Goal: Information Seeking & Learning: Find specific fact

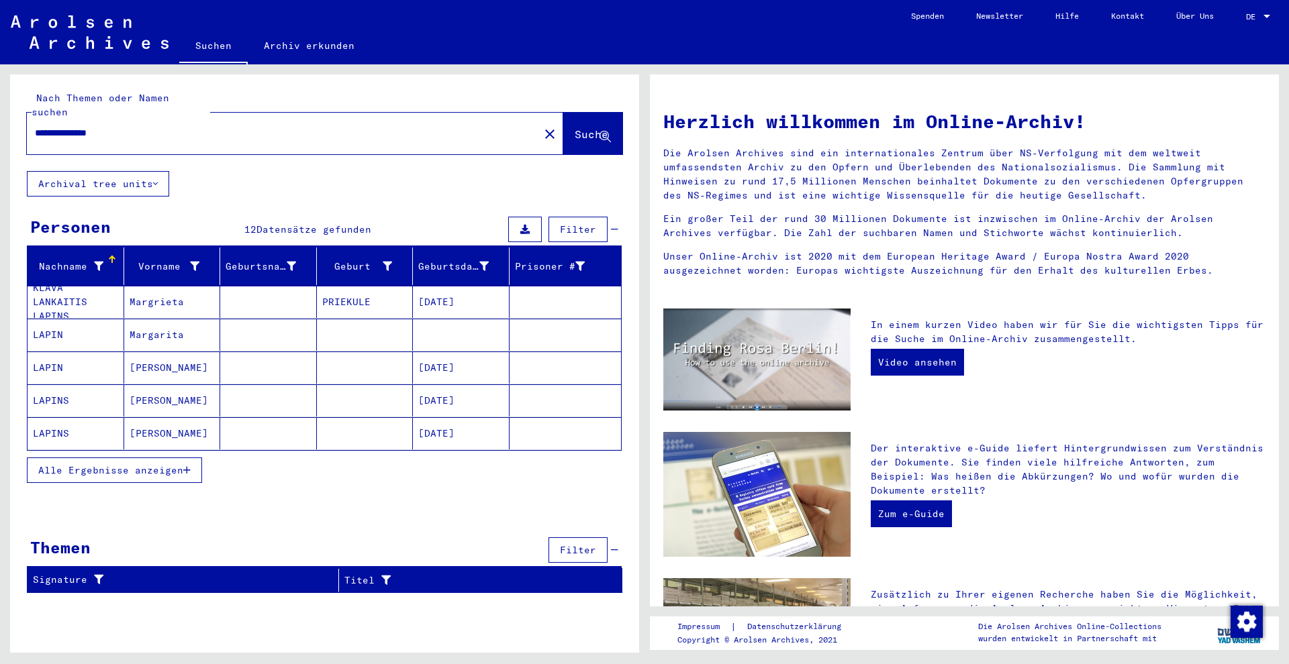
click at [179, 322] on mat-cell "Margarita" at bounding box center [172, 335] width 97 height 32
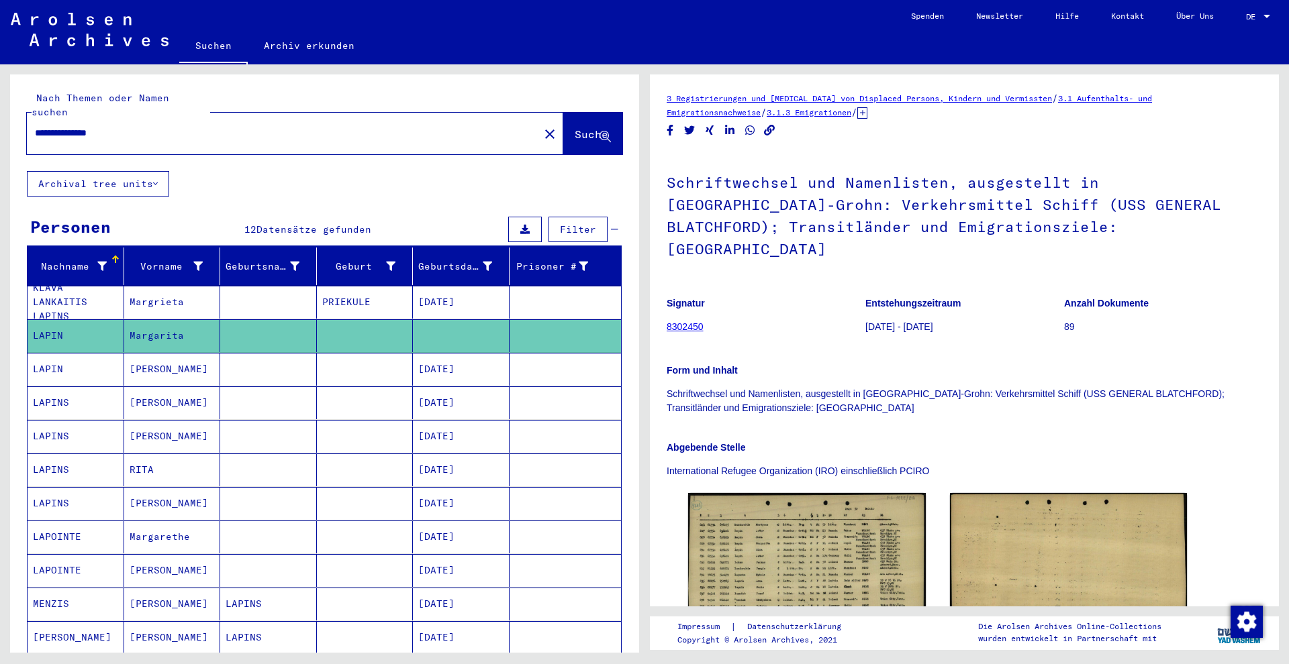
click at [176, 357] on mat-cell "[PERSON_NAME]" at bounding box center [172, 369] width 97 height 33
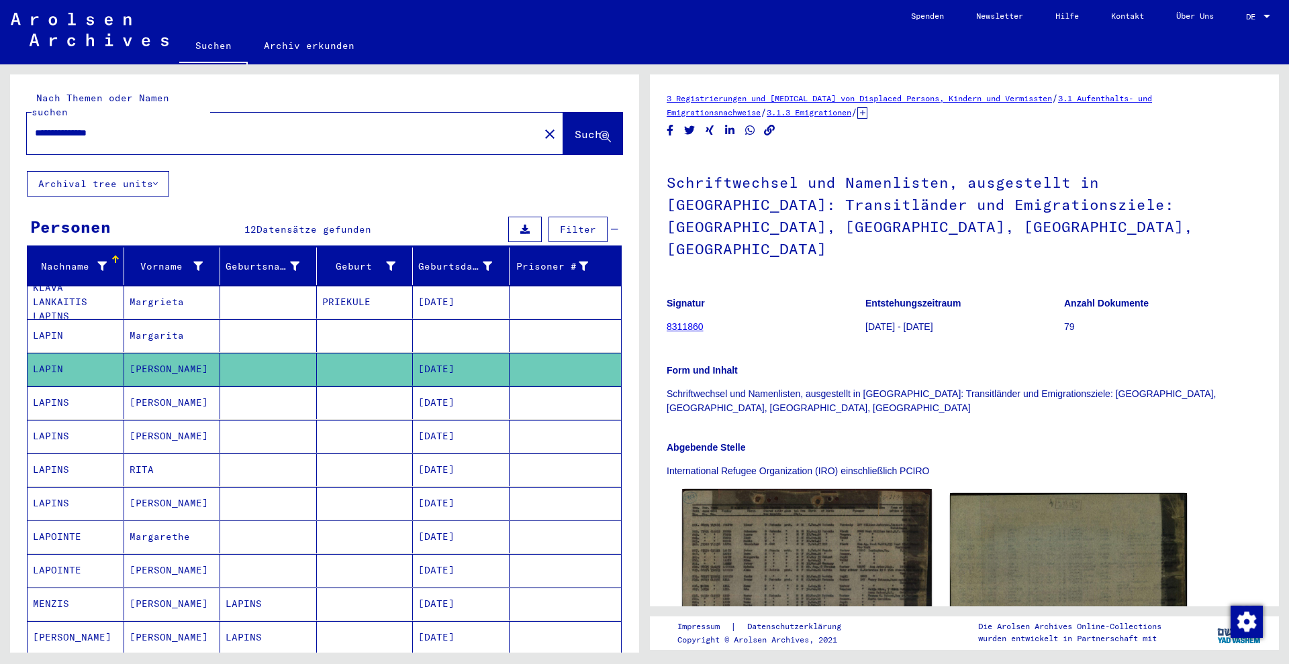
click at [780, 497] on img at bounding box center [806, 566] width 249 height 155
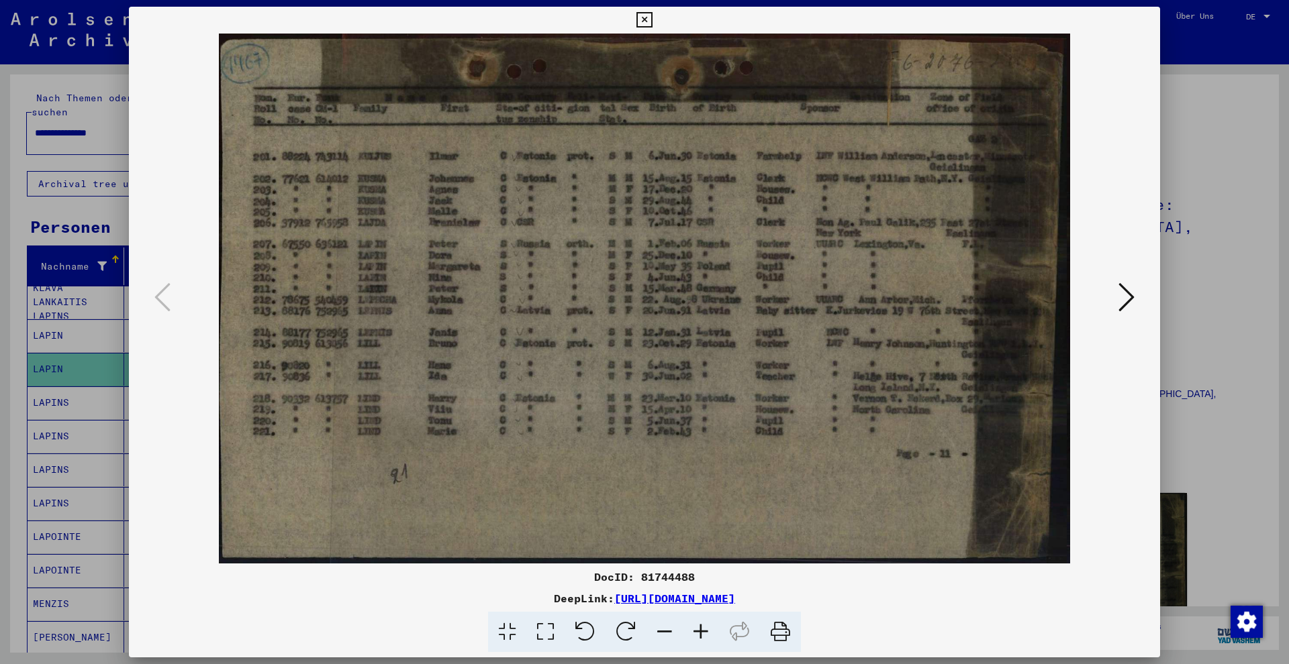
click at [83, 269] on div at bounding box center [644, 332] width 1289 height 664
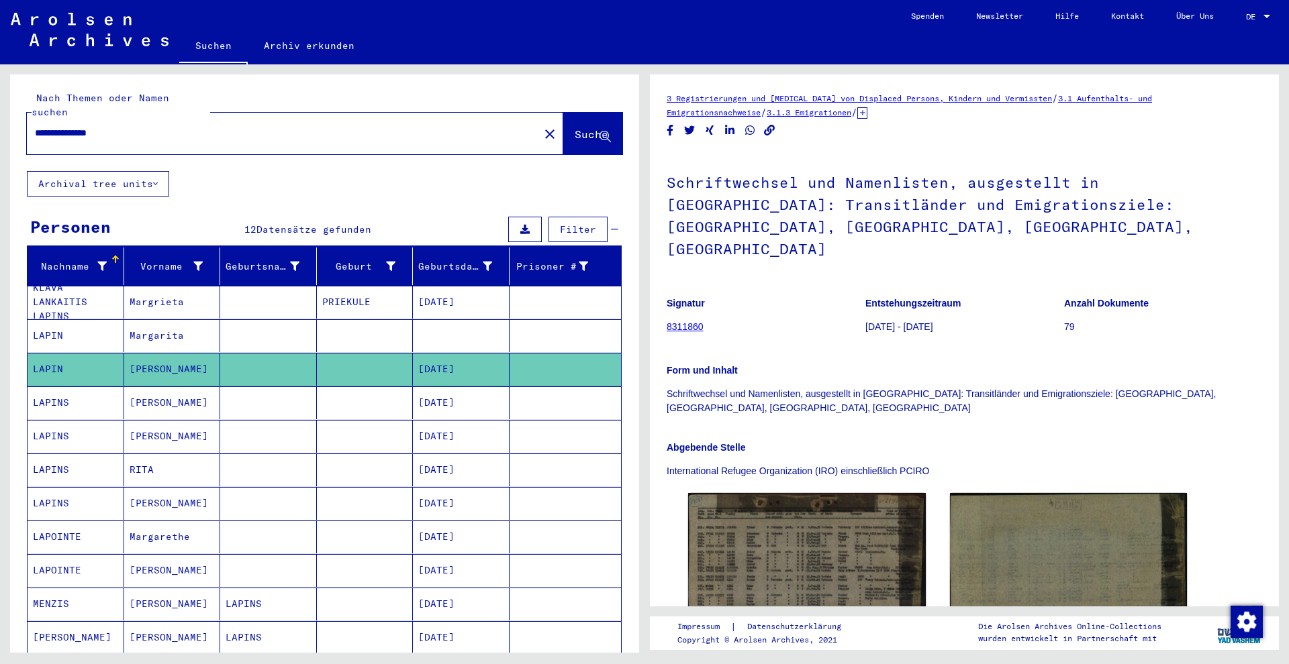
scroll to position [24, 0]
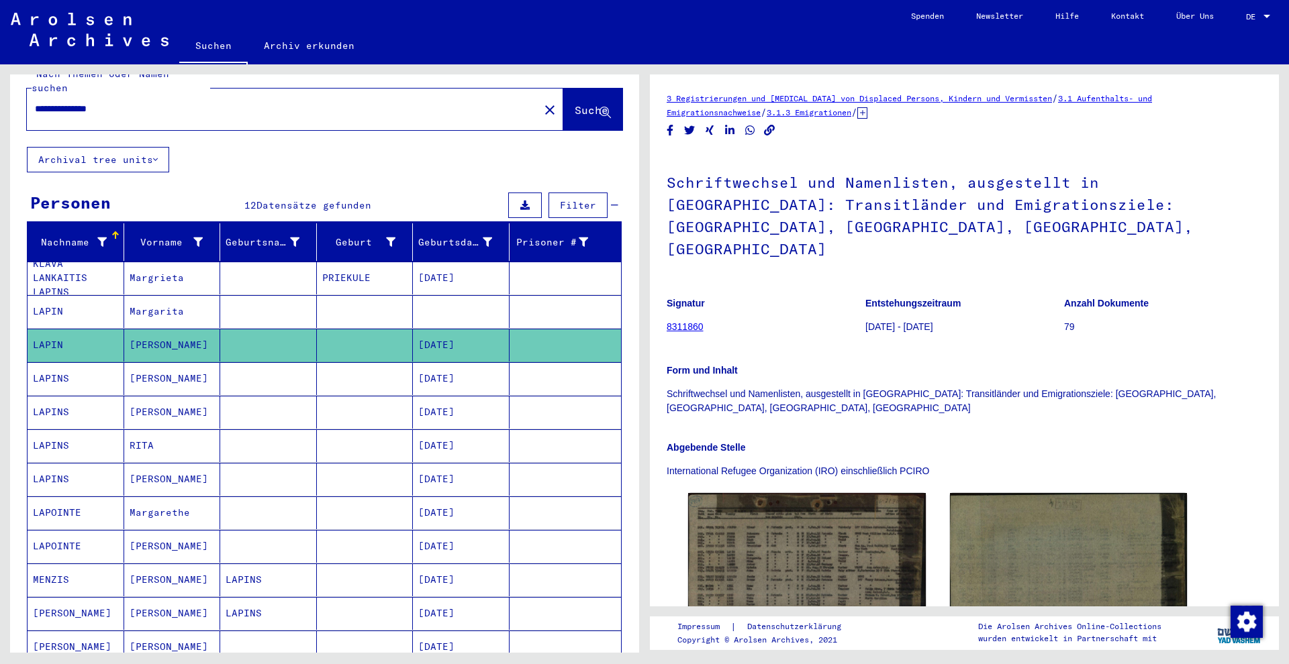
click at [192, 464] on mat-cell "[PERSON_NAME]" at bounding box center [172, 479] width 97 height 33
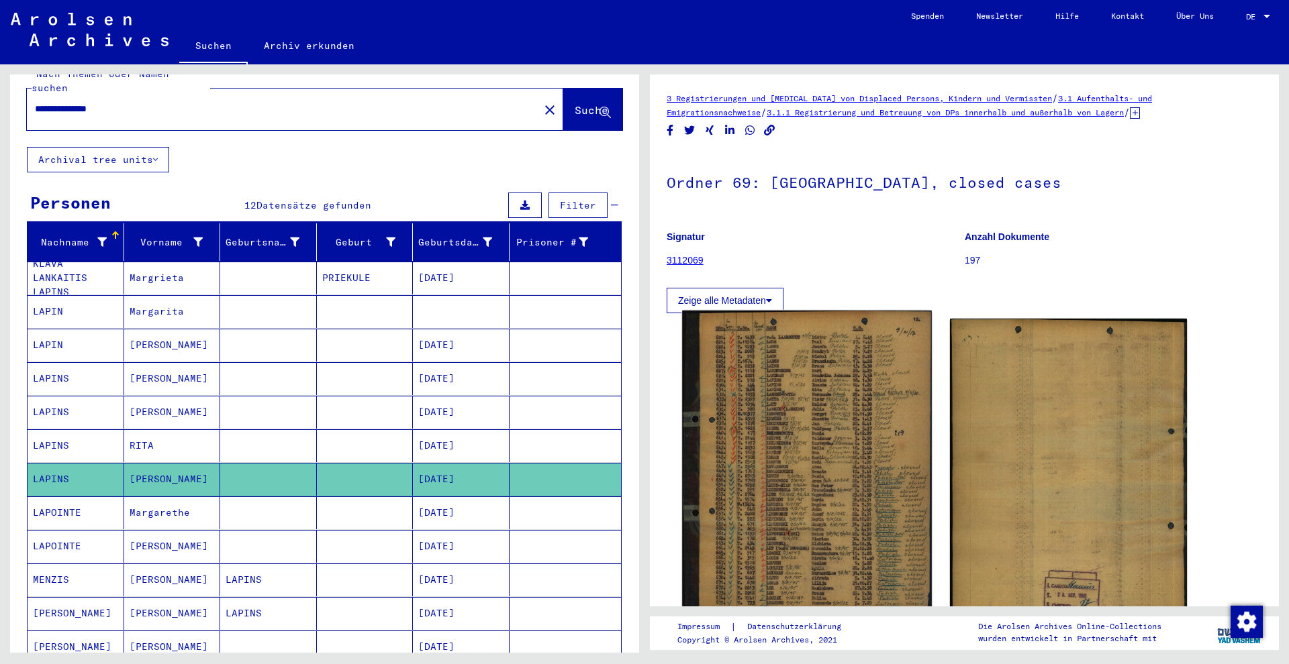
click at [745, 447] on img at bounding box center [806, 466] width 249 height 311
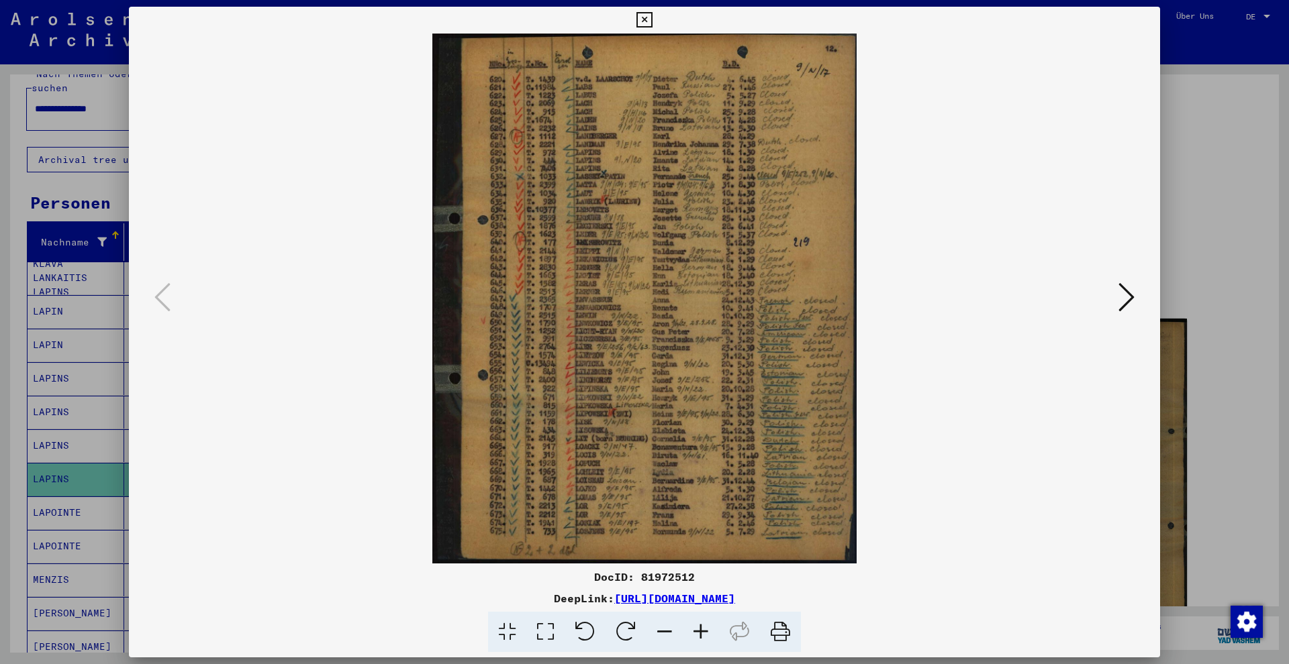
click at [44, 305] on div at bounding box center [644, 332] width 1289 height 664
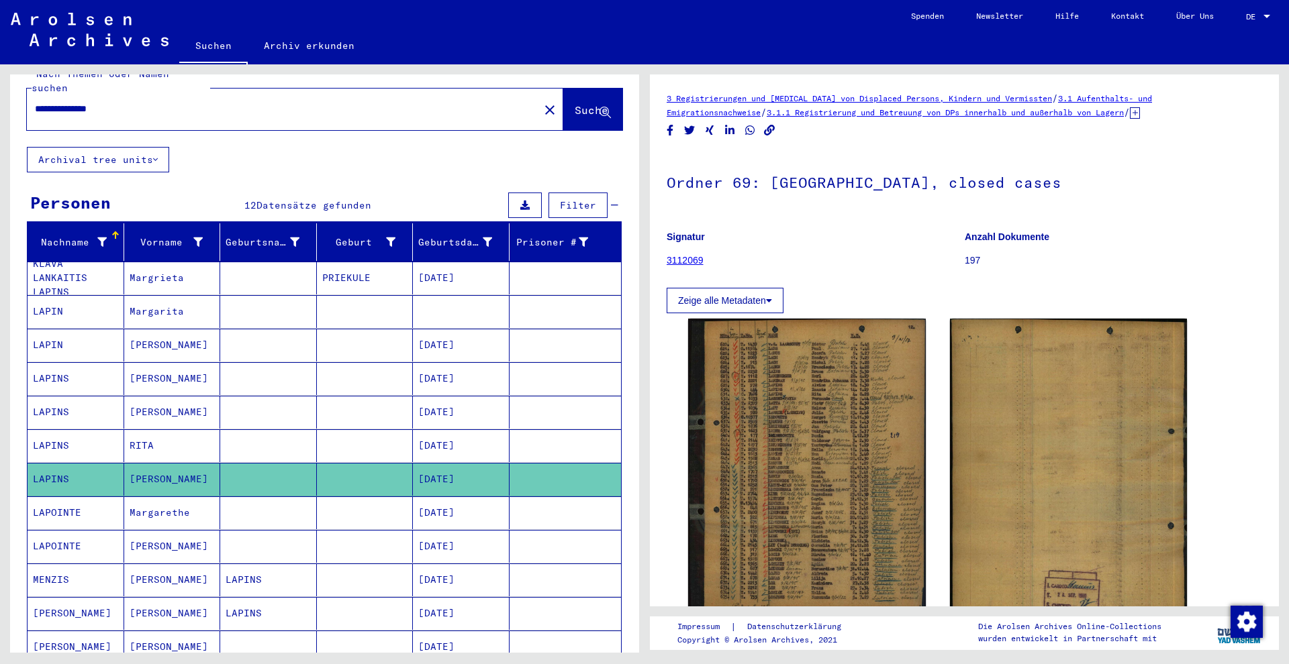
click at [138, 102] on input "**********" at bounding box center [283, 109] width 496 height 14
drag, startPoint x: 132, startPoint y: 97, endPoint x: 7, endPoint y: 93, distance: 124.2
click at [7, 93] on div "**********" at bounding box center [322, 358] width 644 height 589
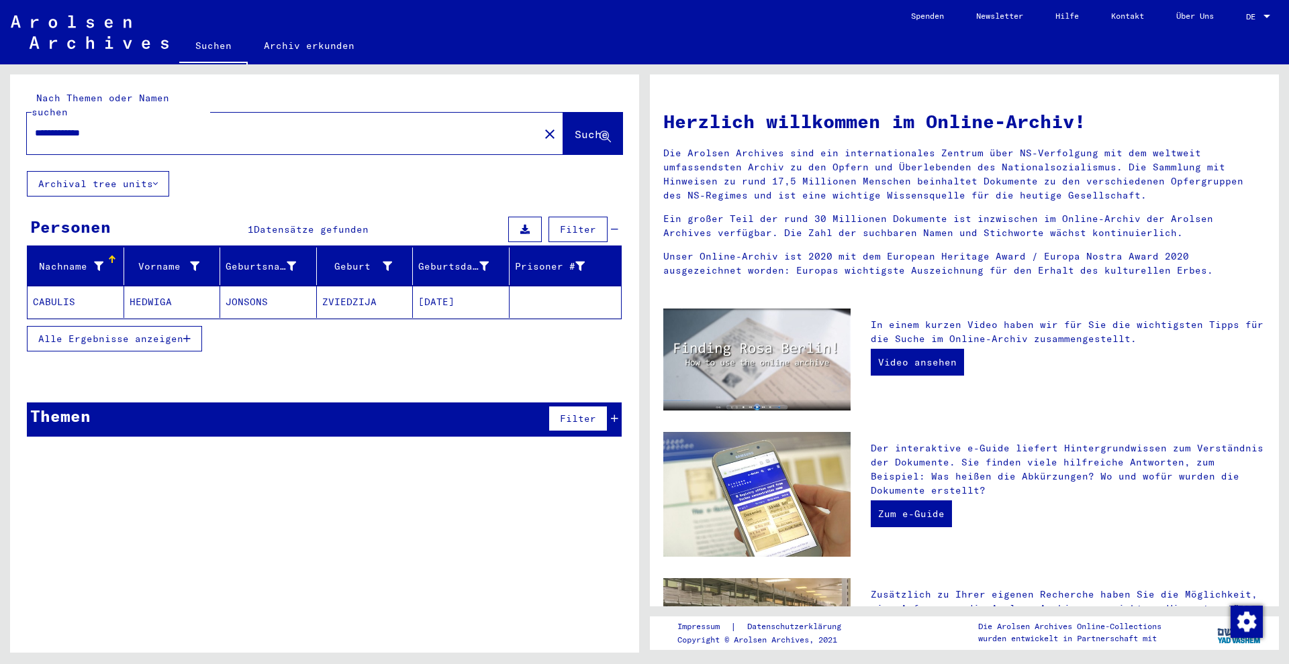
click at [172, 333] on span "Alle Ergebnisse anzeigen" at bounding box center [110, 339] width 145 height 12
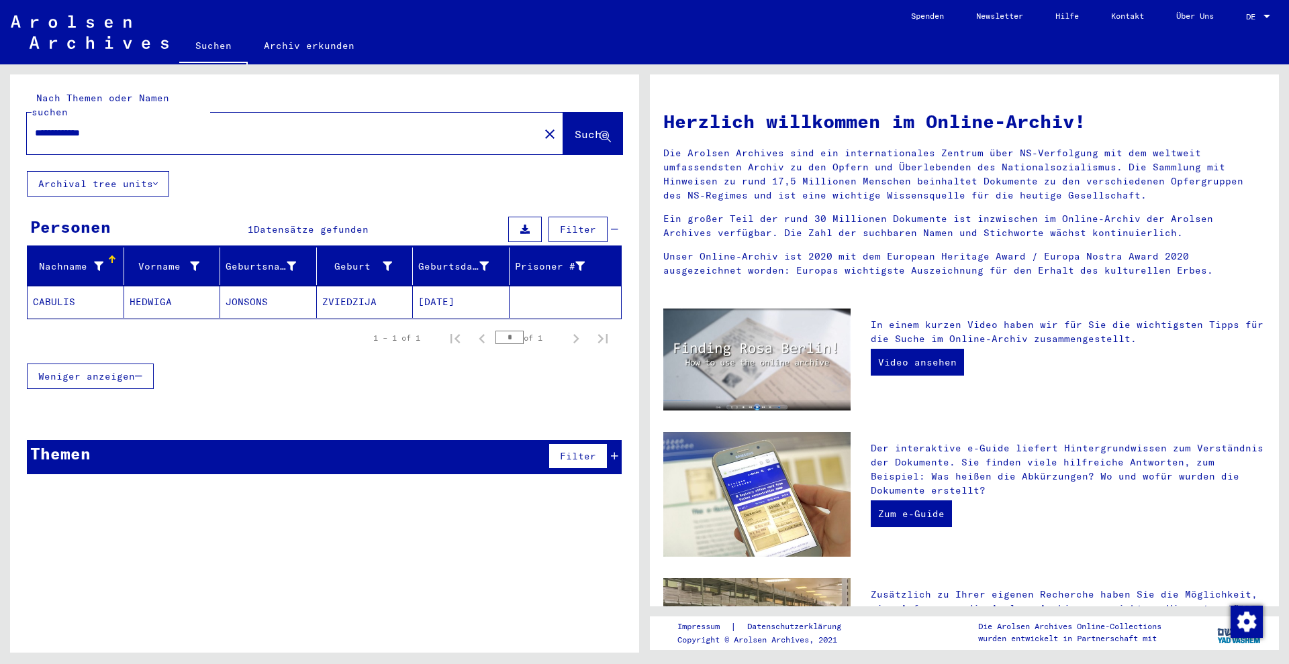
drag, startPoint x: 140, startPoint y: 122, endPoint x: 0, endPoint y: 106, distance: 140.5
click at [0, 106] on div "**********" at bounding box center [322, 358] width 644 height 589
drag, startPoint x: 154, startPoint y: 123, endPoint x: 31, endPoint y: 117, distance: 123.6
click at [31, 118] on div "**********" at bounding box center [275, 133] width 496 height 30
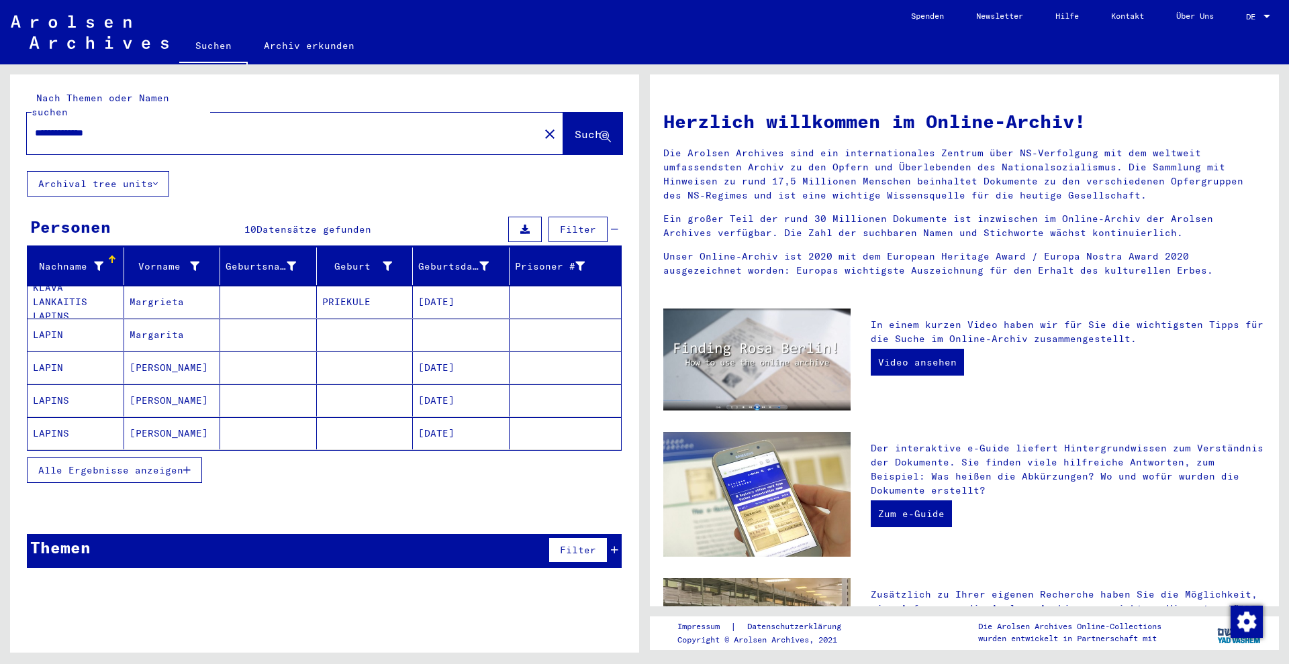
click at [207, 352] on mat-cell "[PERSON_NAME]" at bounding box center [172, 368] width 97 height 32
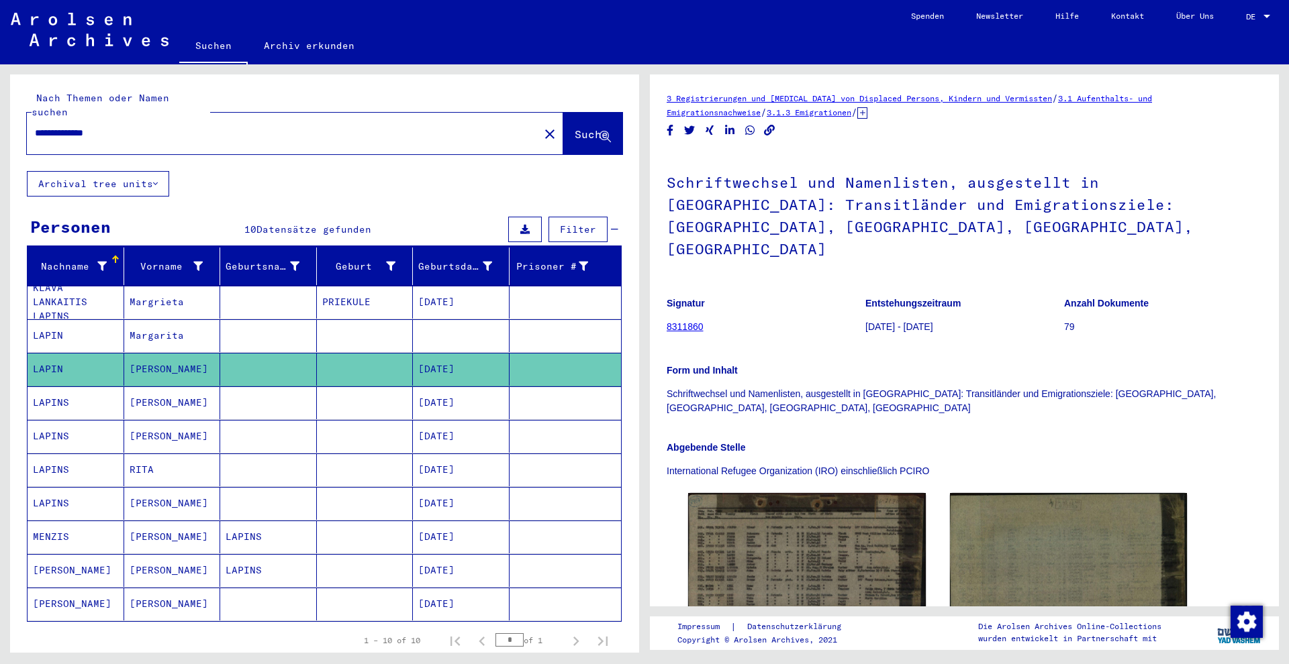
click at [195, 329] on mat-cell "Margarita" at bounding box center [172, 335] width 97 height 33
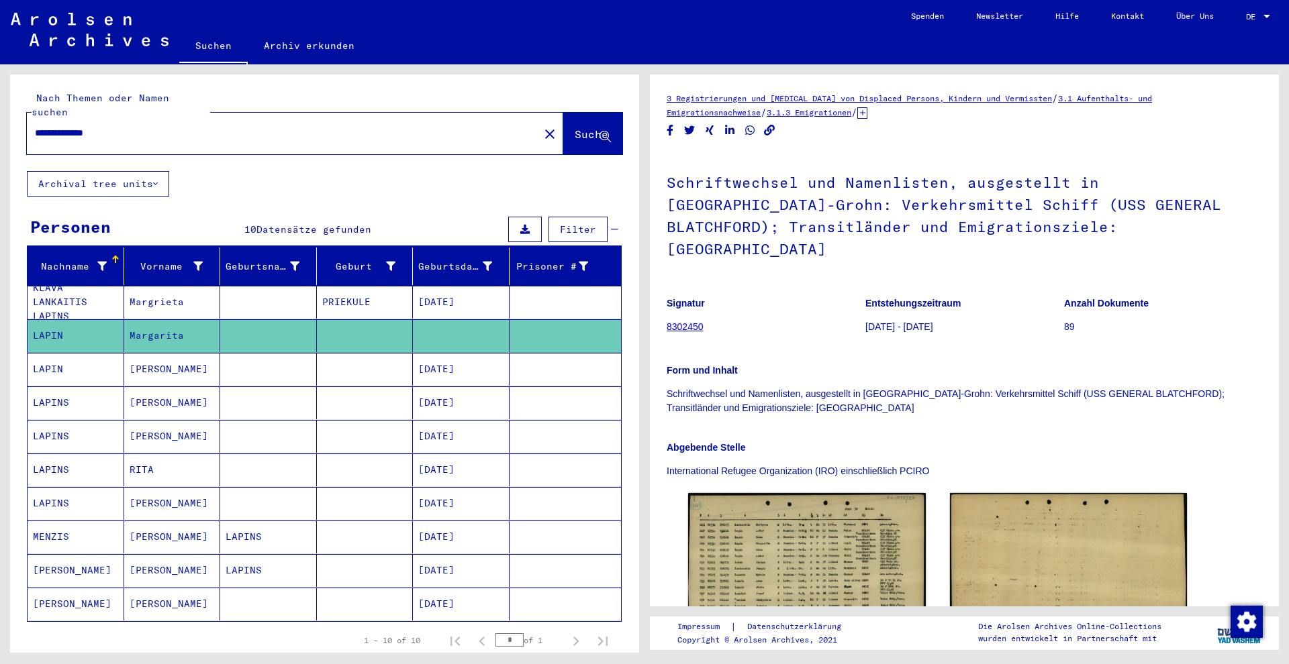
click at [188, 353] on mat-cell "[PERSON_NAME]" at bounding box center [172, 369] width 97 height 33
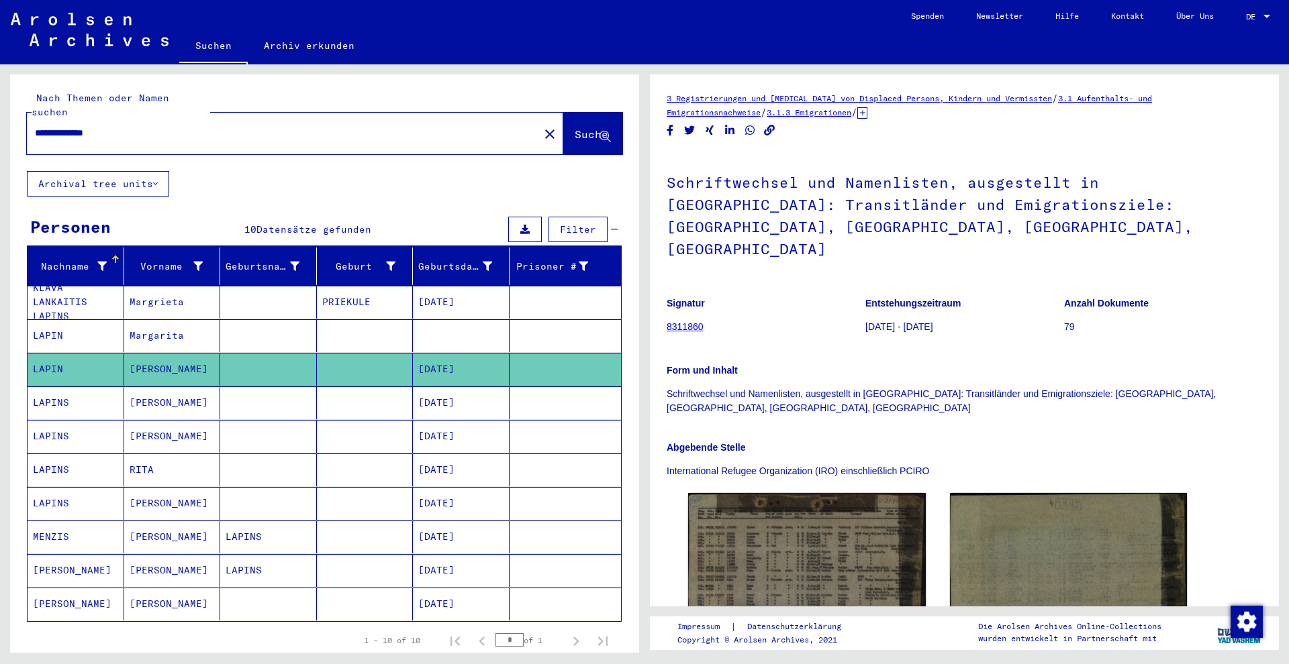
click at [84, 126] on input "**********" at bounding box center [283, 133] width 496 height 14
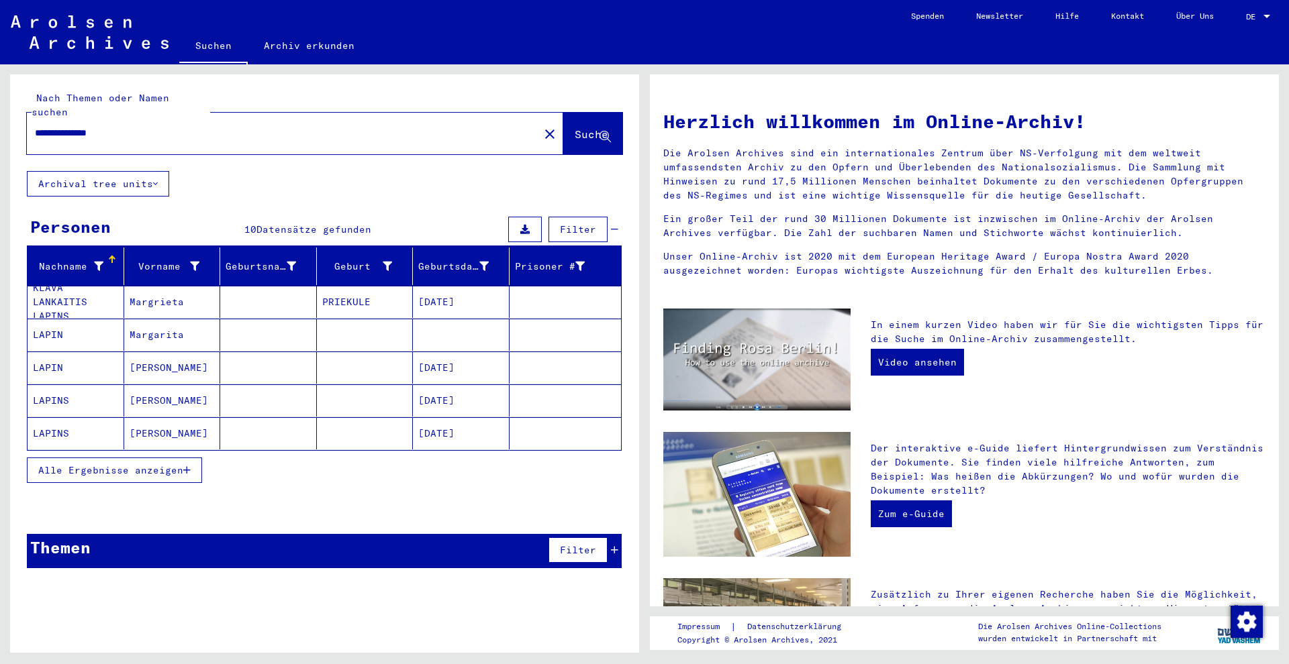
click at [129, 458] on button "Alle Ergebnisse anzeigen" at bounding box center [114, 471] width 175 height 26
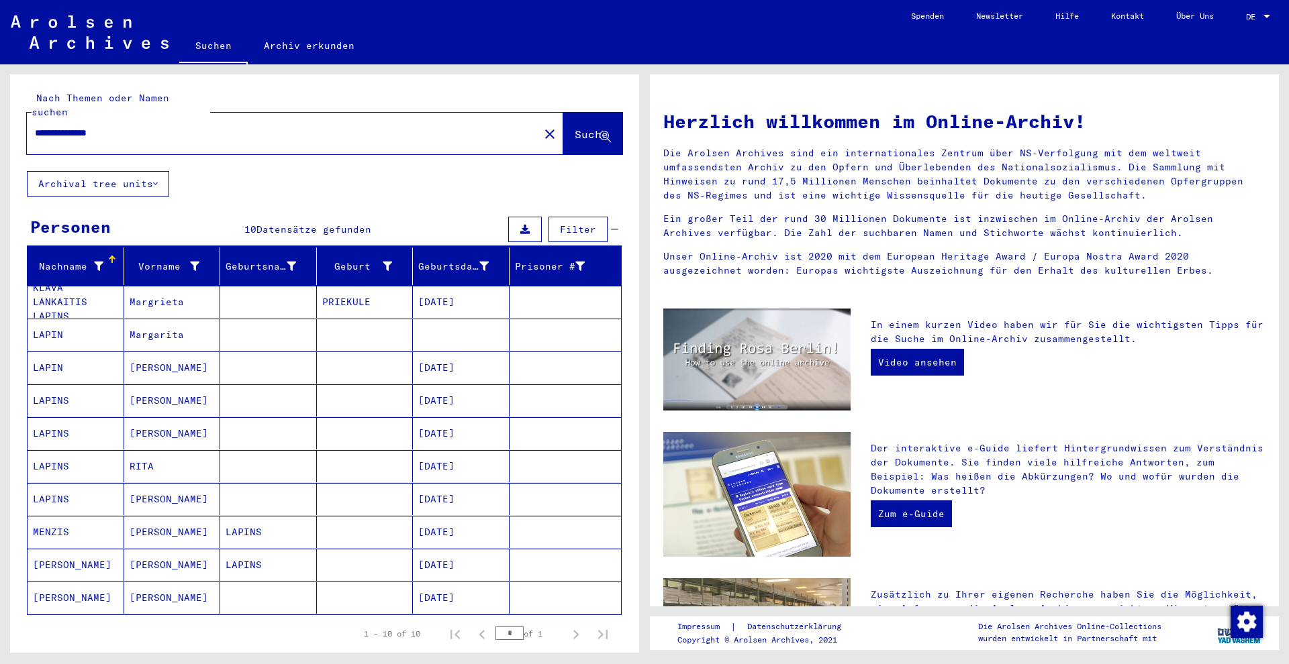
click at [152, 352] on mat-cell "[PERSON_NAME]" at bounding box center [172, 368] width 97 height 32
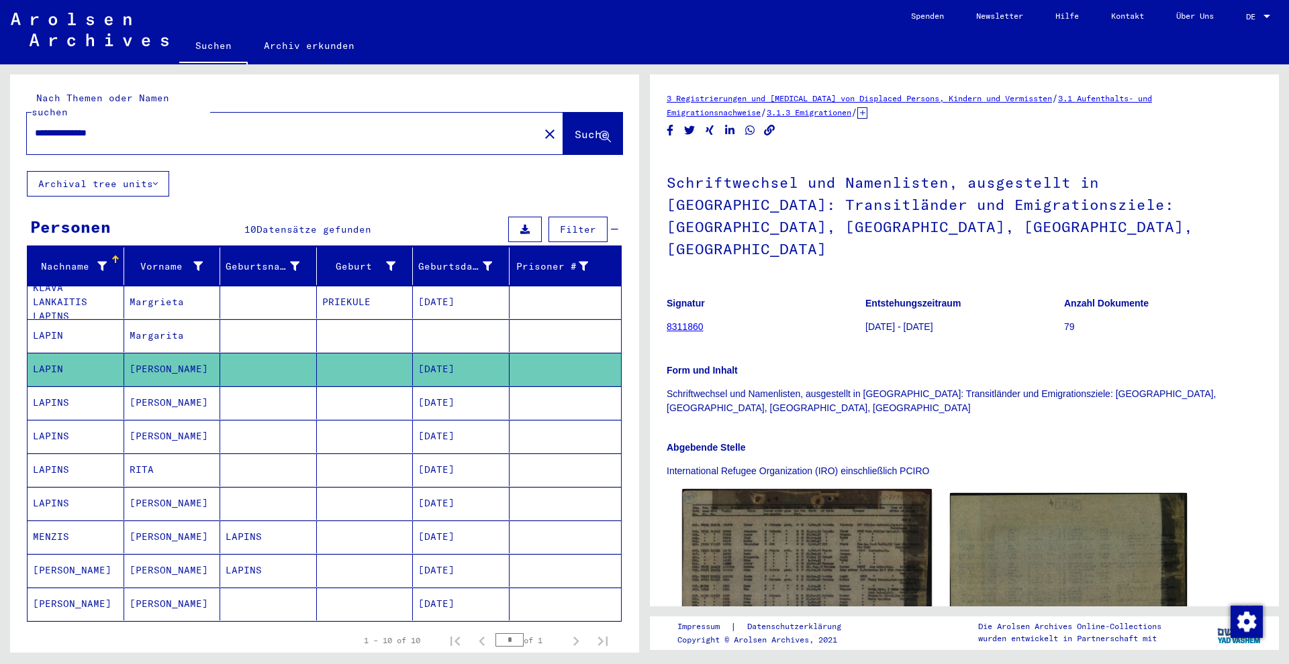
click at [770, 506] on img at bounding box center [806, 566] width 249 height 155
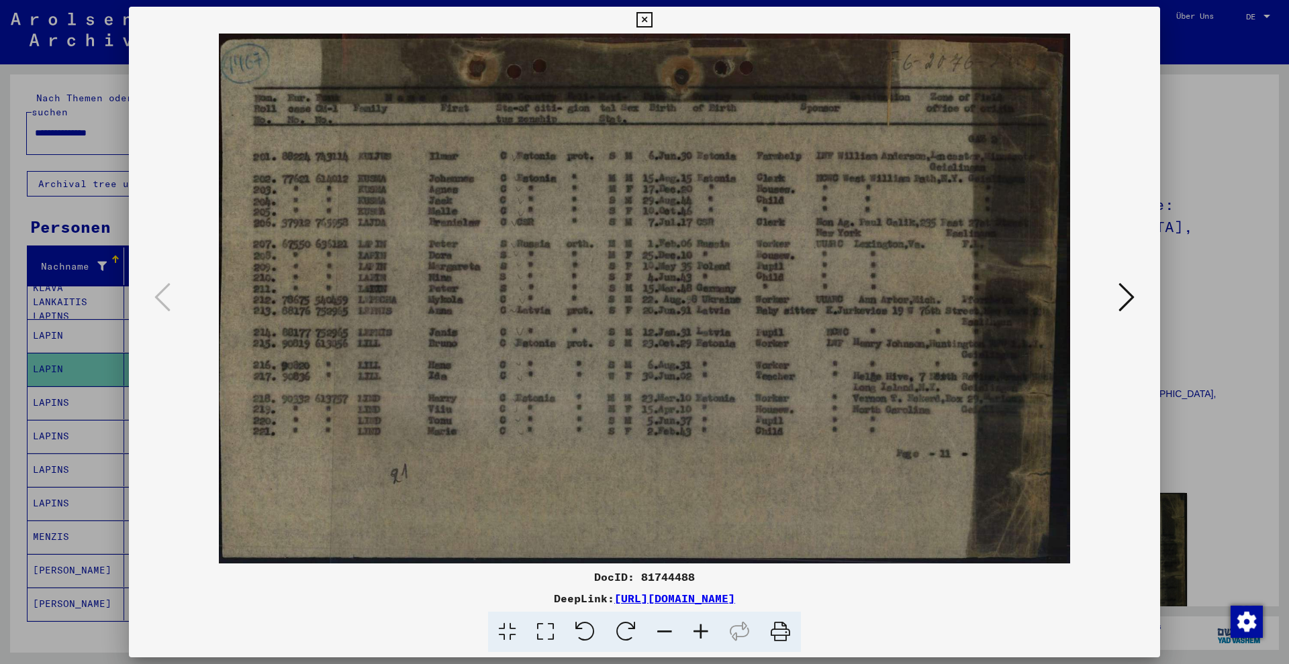
click at [79, 252] on div at bounding box center [644, 332] width 1289 height 664
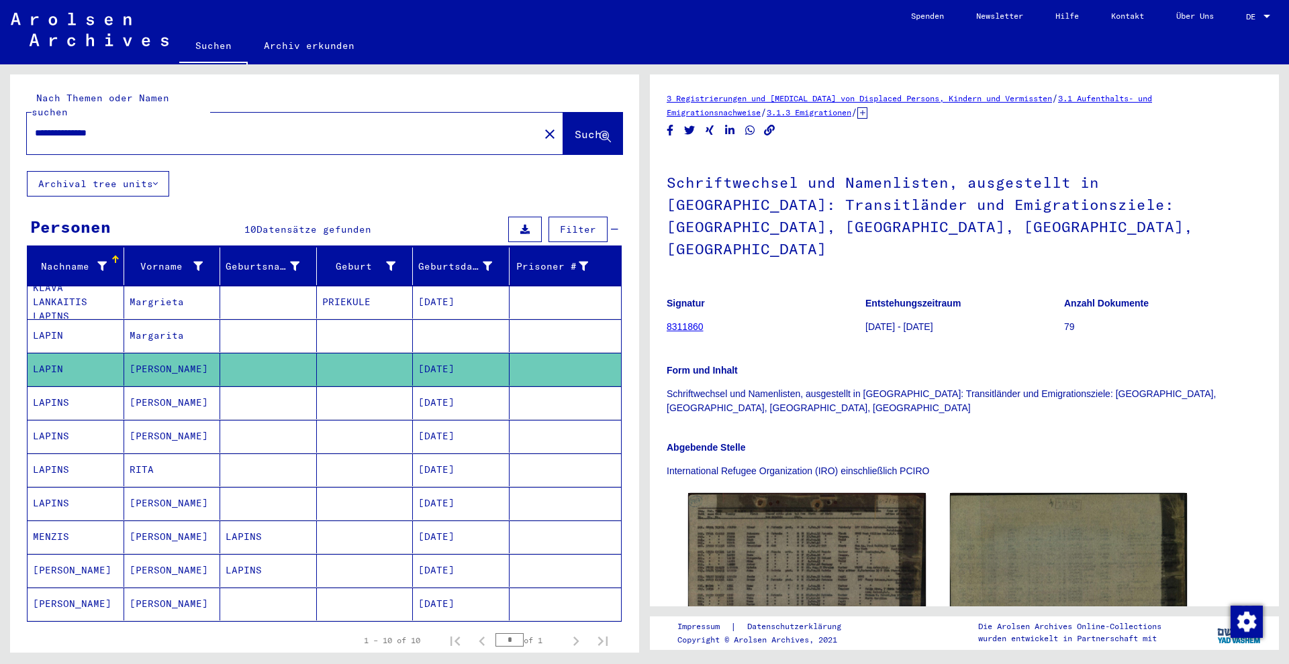
click at [62, 126] on input "**********" at bounding box center [283, 133] width 496 height 14
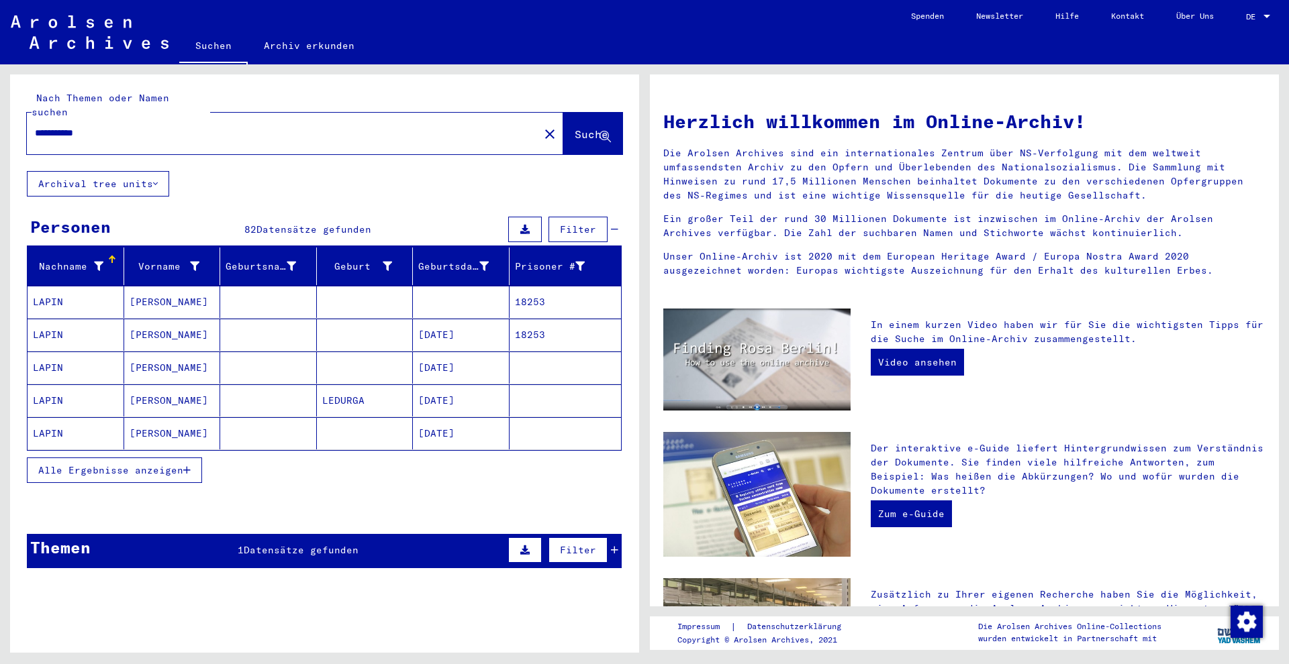
click at [168, 286] on mat-cell "[PERSON_NAME]" at bounding box center [172, 302] width 97 height 32
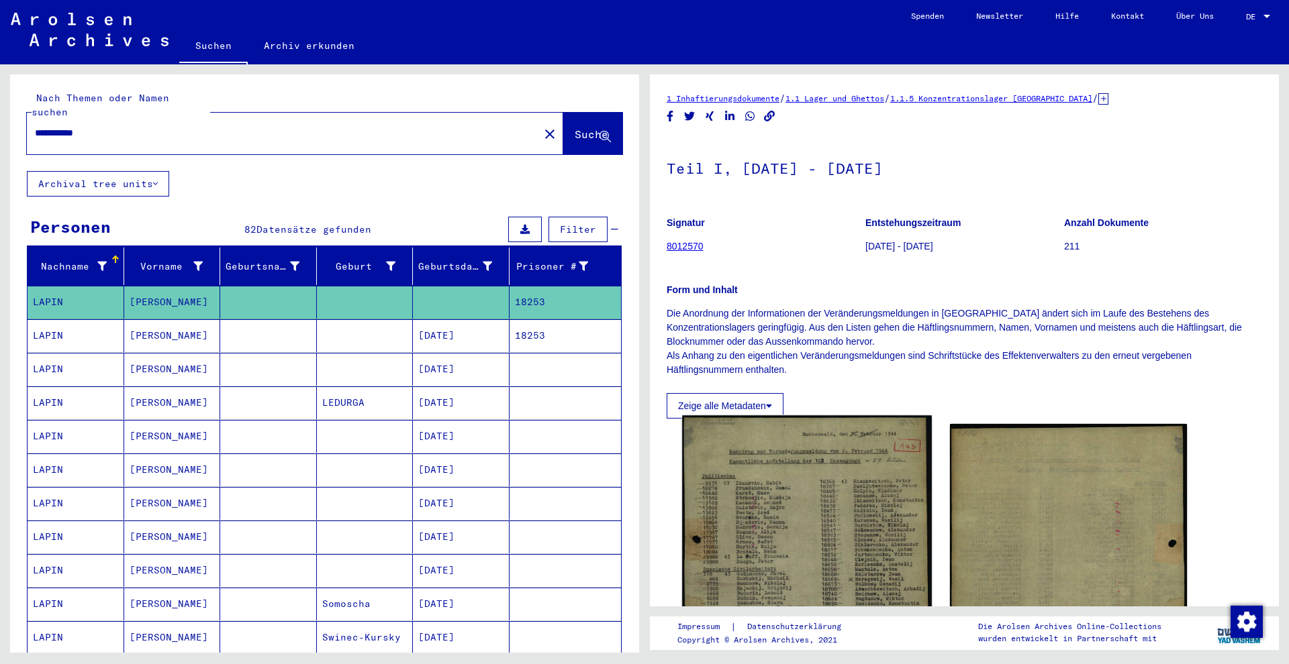
click at [814, 510] on img at bounding box center [806, 587] width 249 height 343
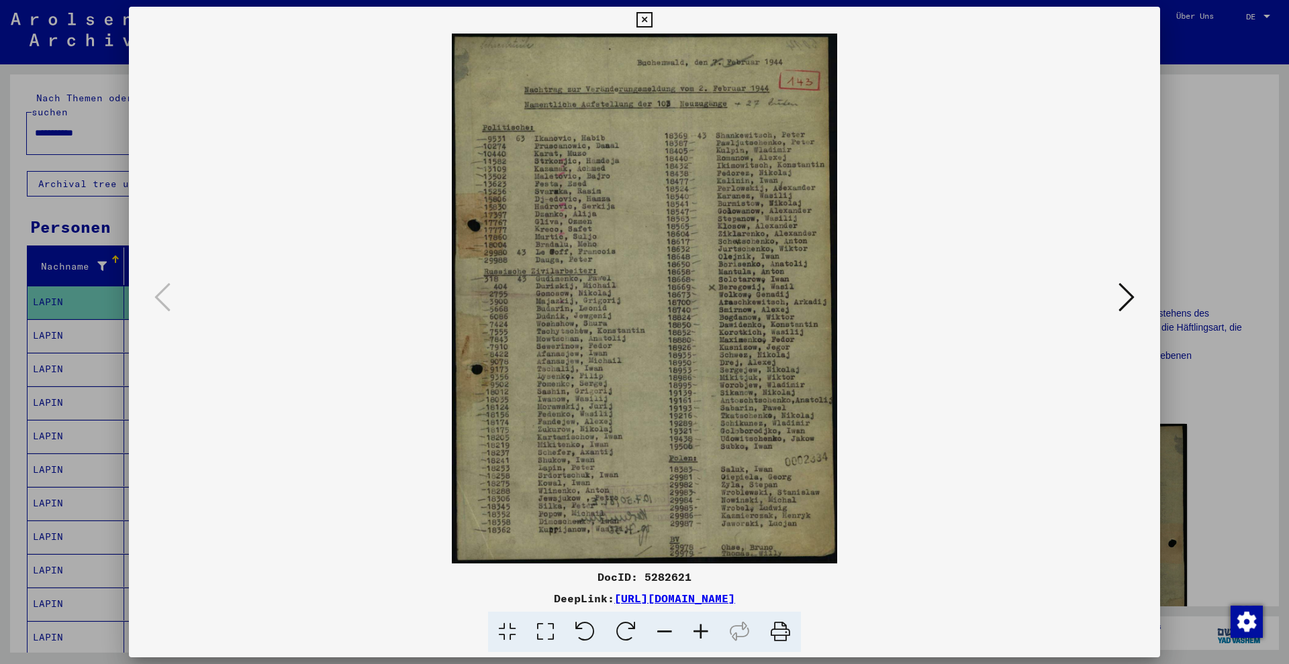
click at [45, 319] on div at bounding box center [644, 332] width 1289 height 664
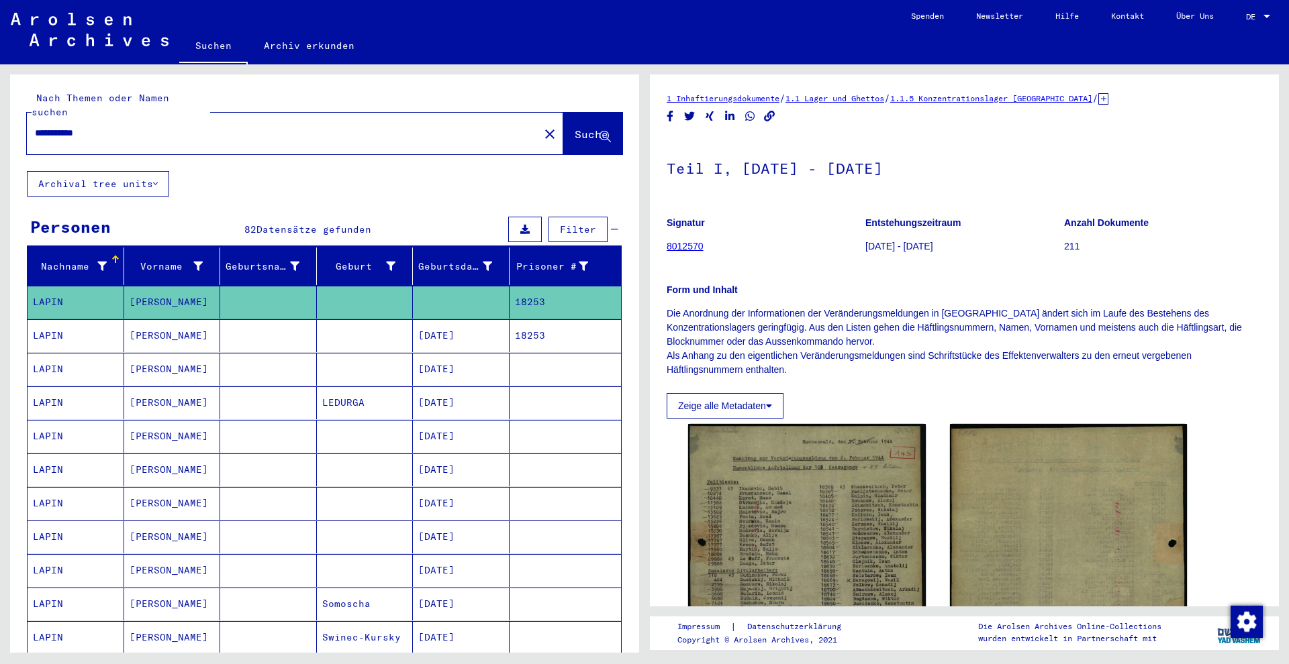
click at [77, 327] on mat-cell "LAPIN" at bounding box center [76, 335] width 97 height 33
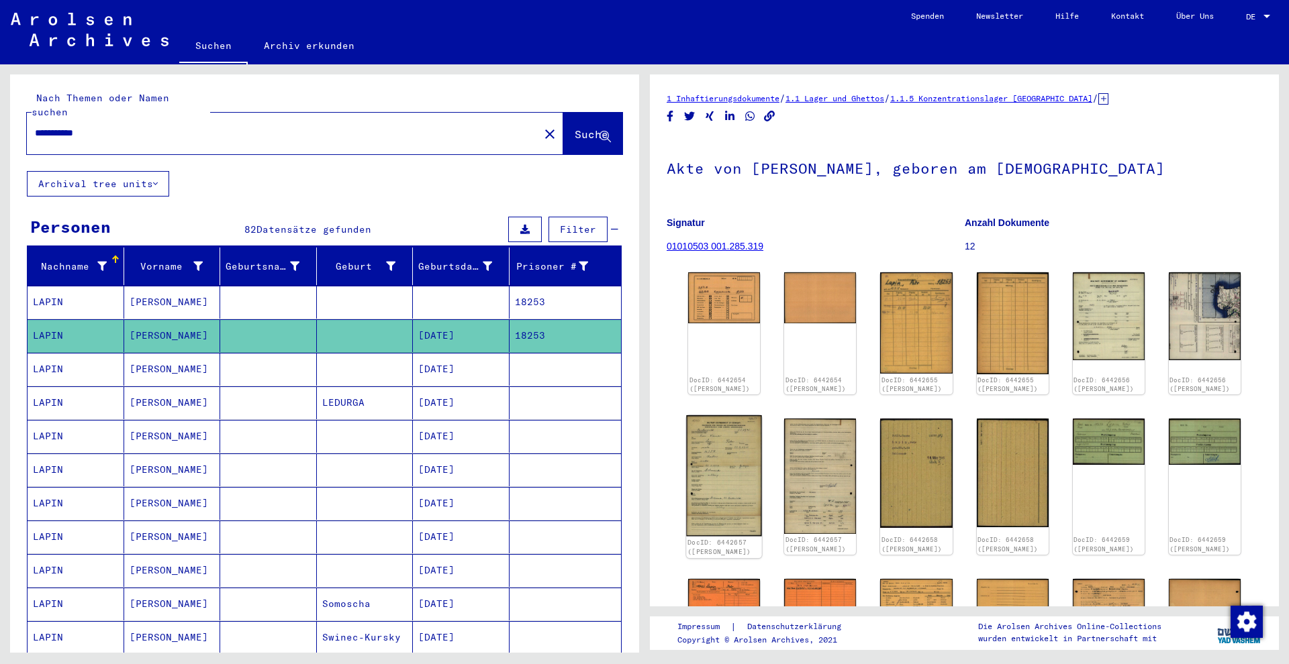
scroll to position [23, 0]
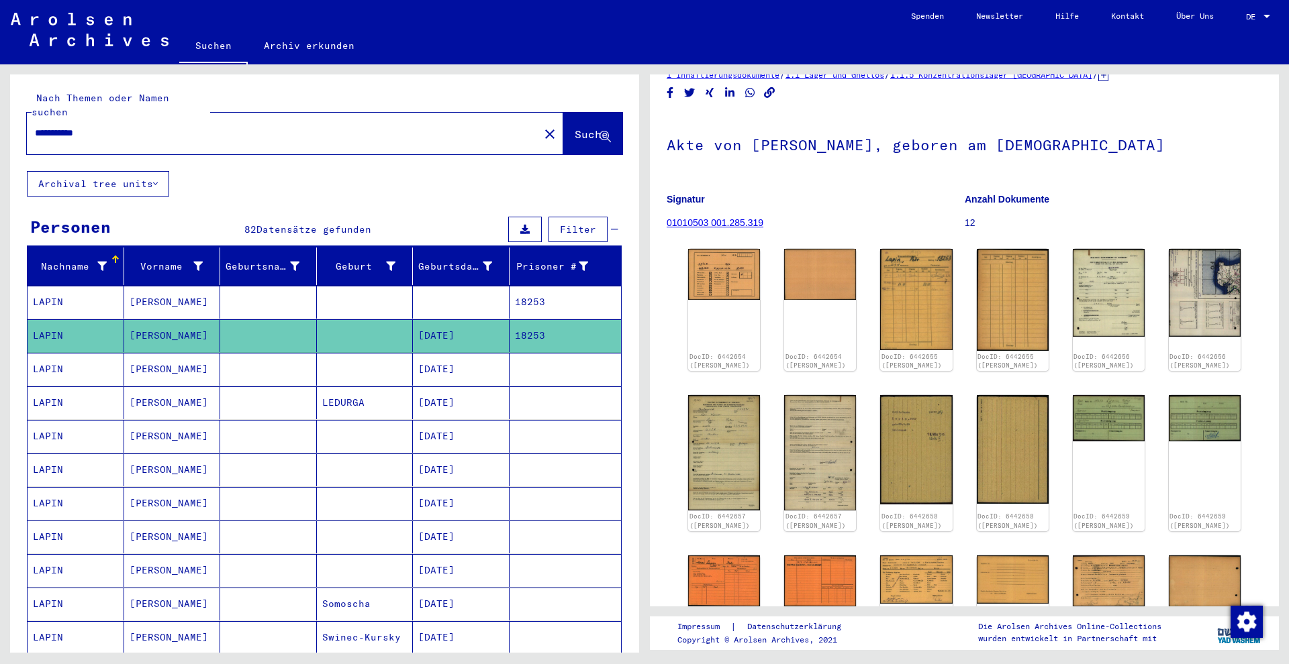
click at [136, 365] on mat-cell "[PERSON_NAME]" at bounding box center [172, 369] width 97 height 33
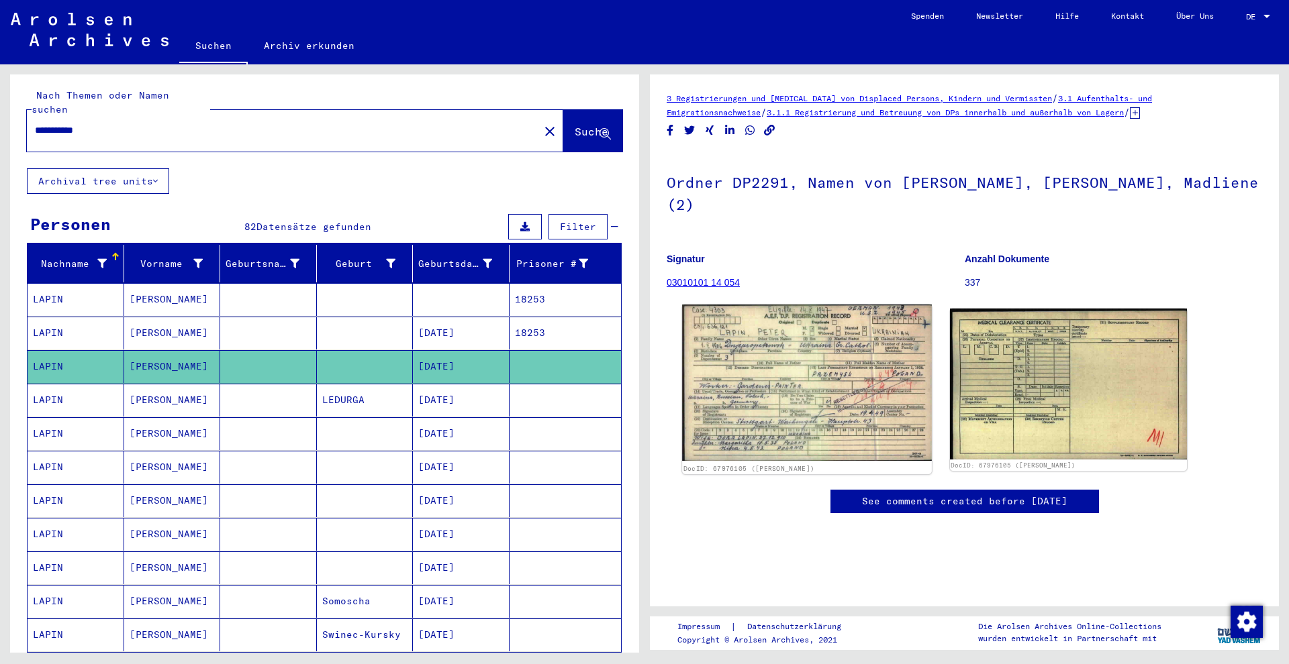
click at [794, 403] on img at bounding box center [806, 383] width 249 height 157
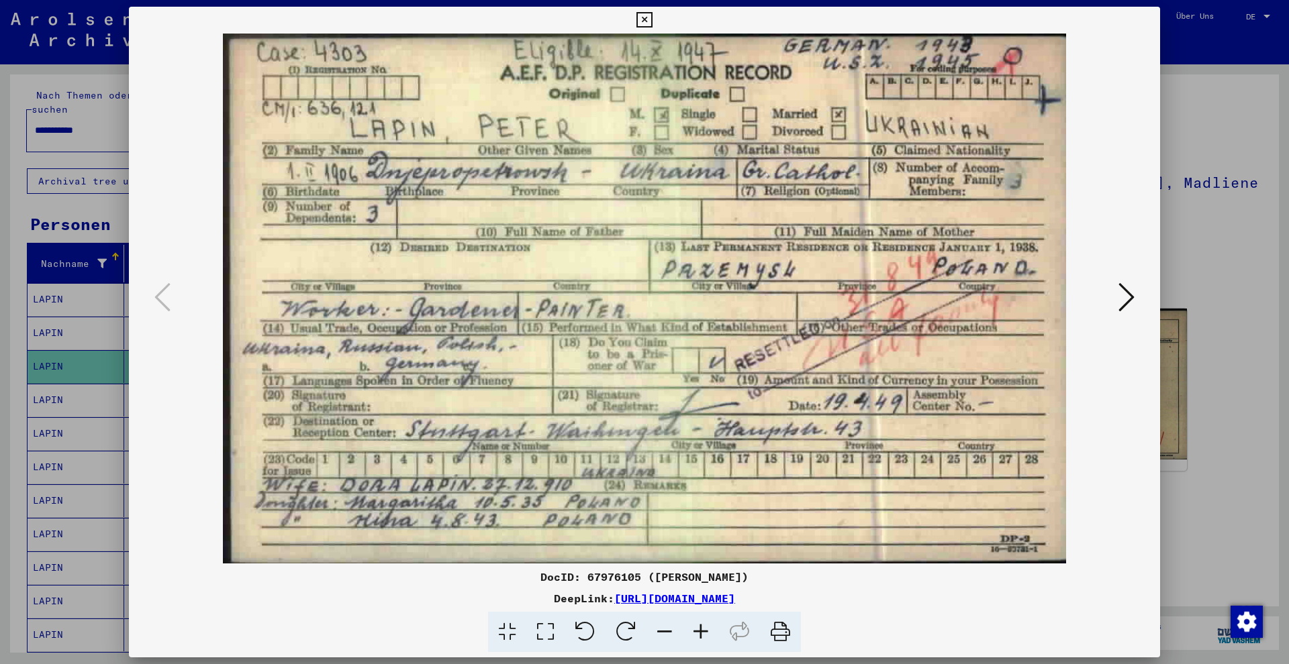
click at [70, 331] on div at bounding box center [644, 332] width 1289 height 664
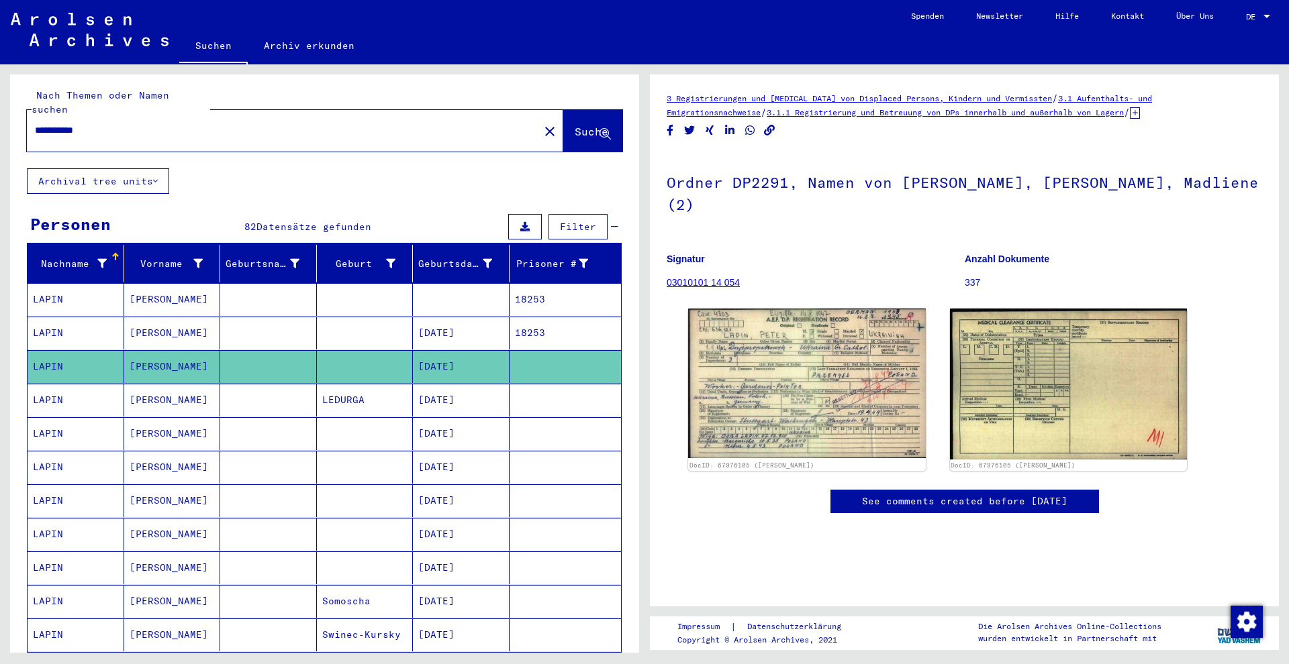
click at [122, 172] on button "Archival tree units" at bounding box center [98, 181] width 142 height 26
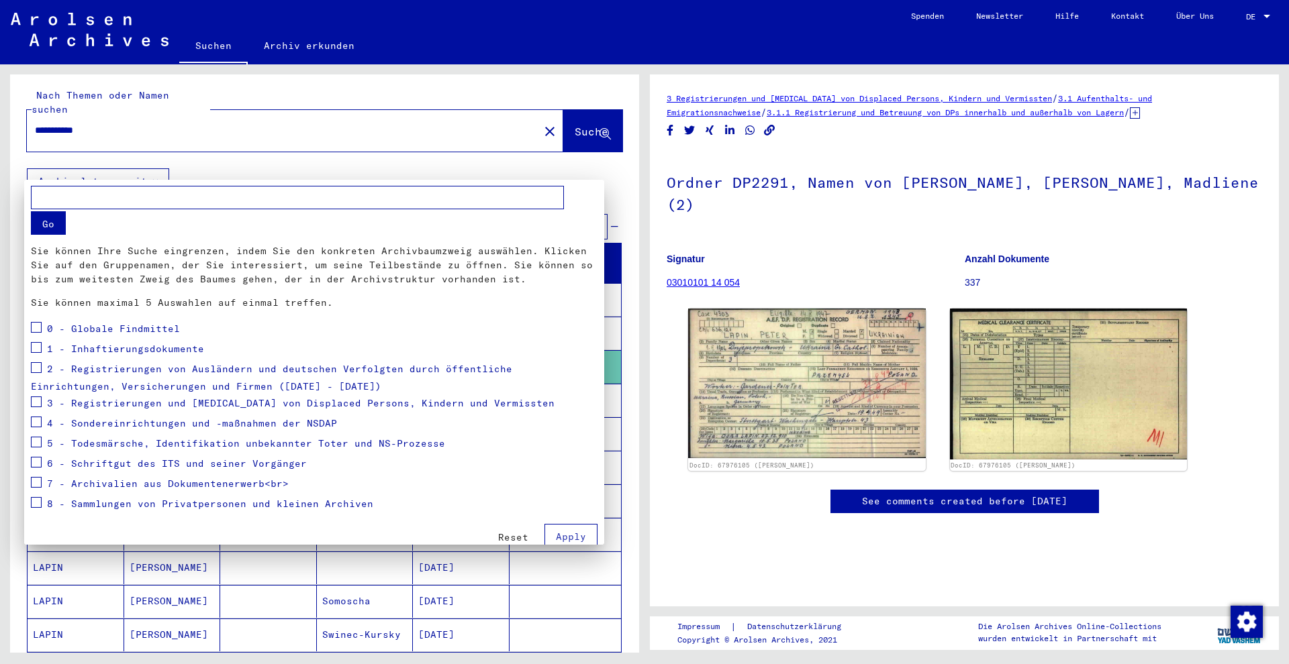
click at [122, 172] on div at bounding box center [644, 332] width 1289 height 664
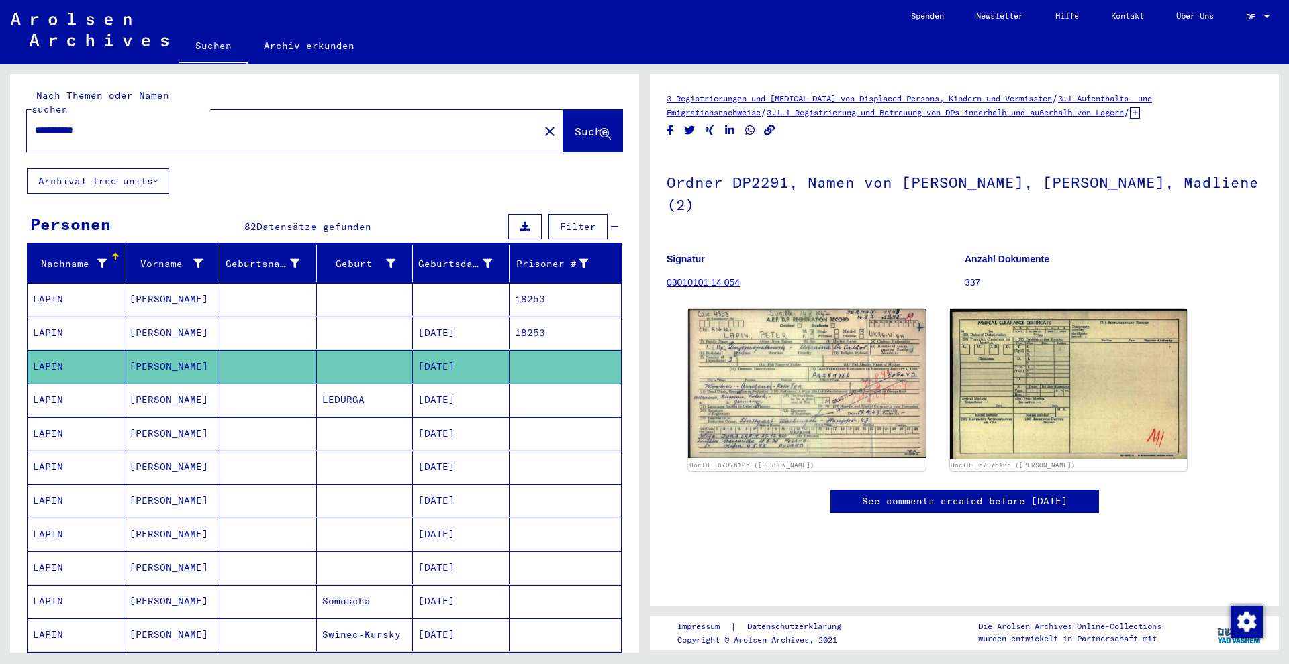
click at [587, 221] on span "Filter" at bounding box center [578, 227] width 36 height 12
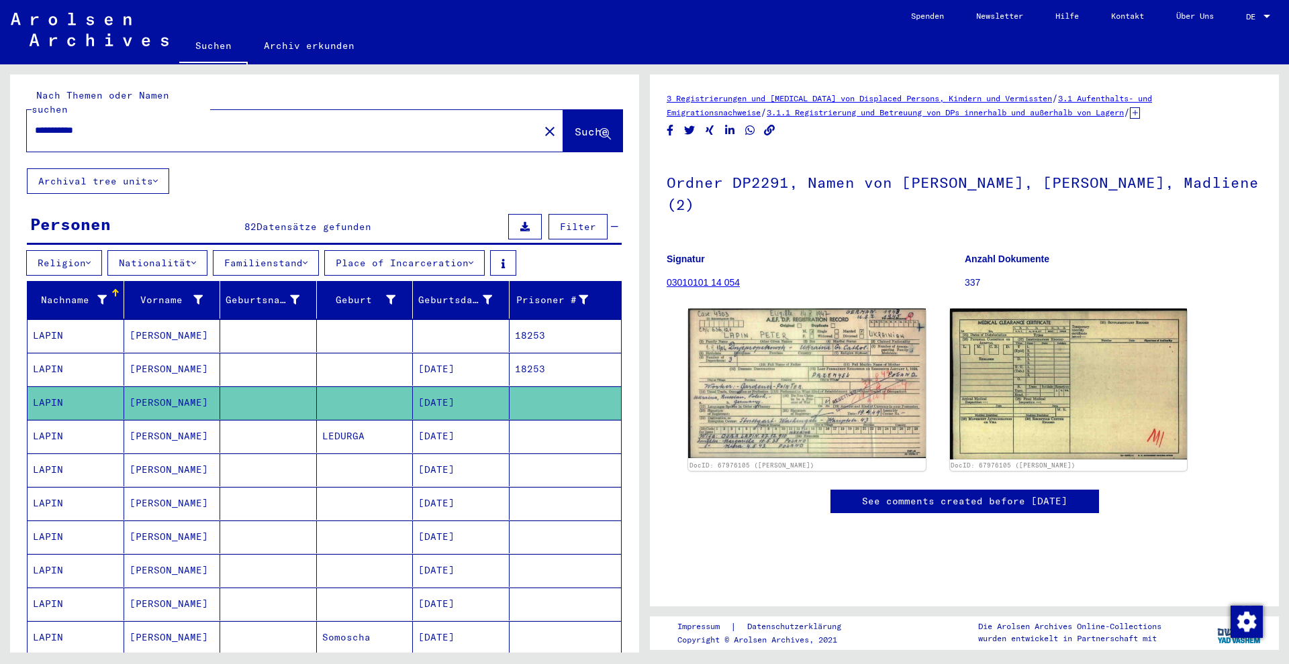
click at [174, 253] on button "Nationalität" at bounding box center [157, 263] width 100 height 26
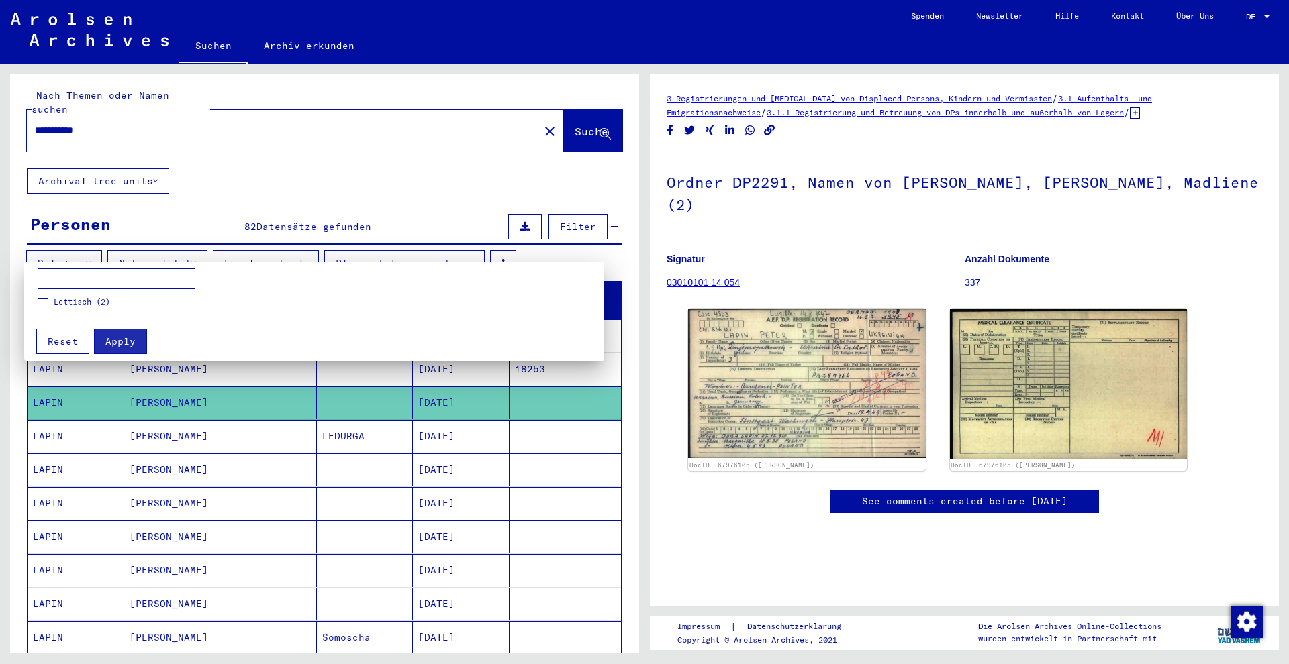
click at [62, 300] on span "Lettisch (2)" at bounding box center [82, 302] width 56 height 12
click at [152, 342] on div "Apply Reset" at bounding box center [321, 336] width 580 height 35
click at [123, 354] on button "Apply" at bounding box center [120, 342] width 53 height 26
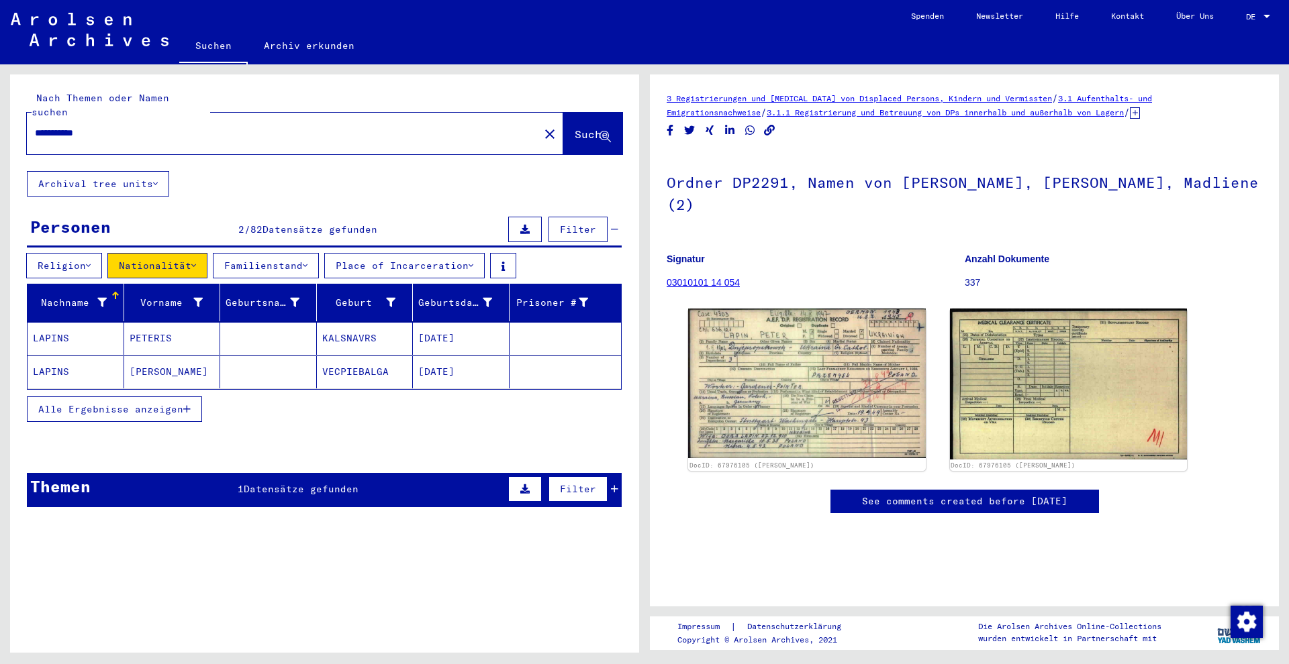
click at [150, 334] on mat-cell "PETERIS" at bounding box center [172, 338] width 97 height 33
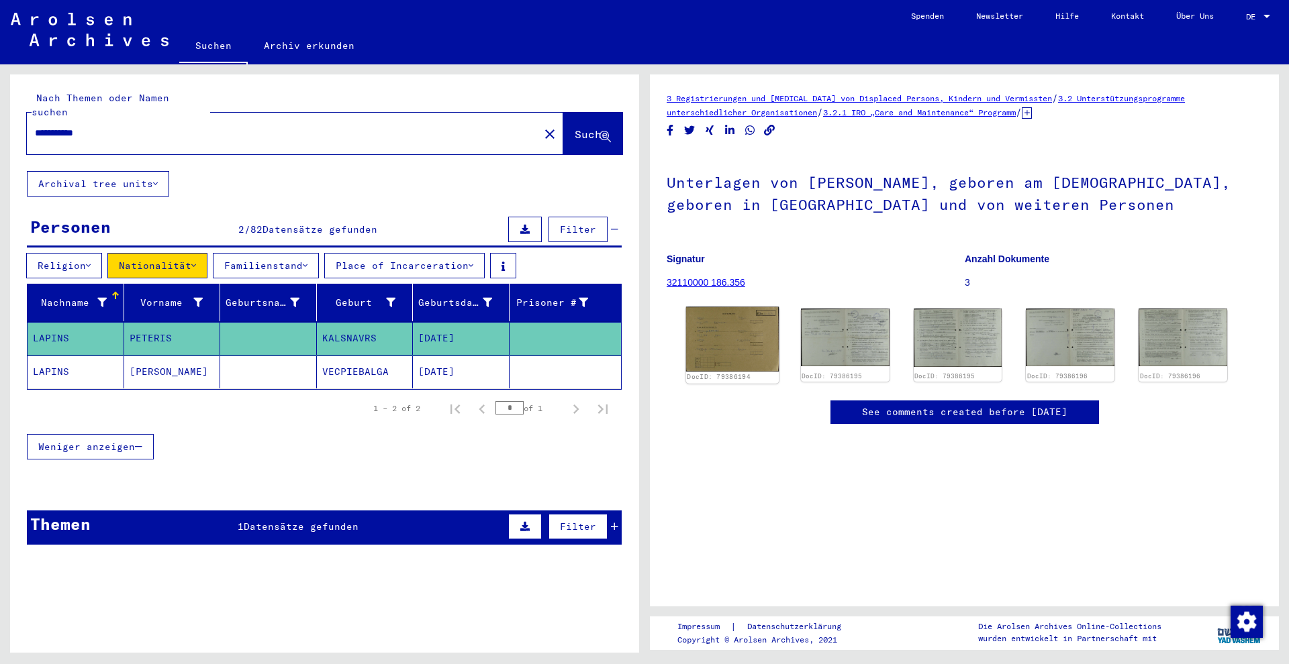
click at [755, 353] on img at bounding box center [732, 339] width 93 height 64
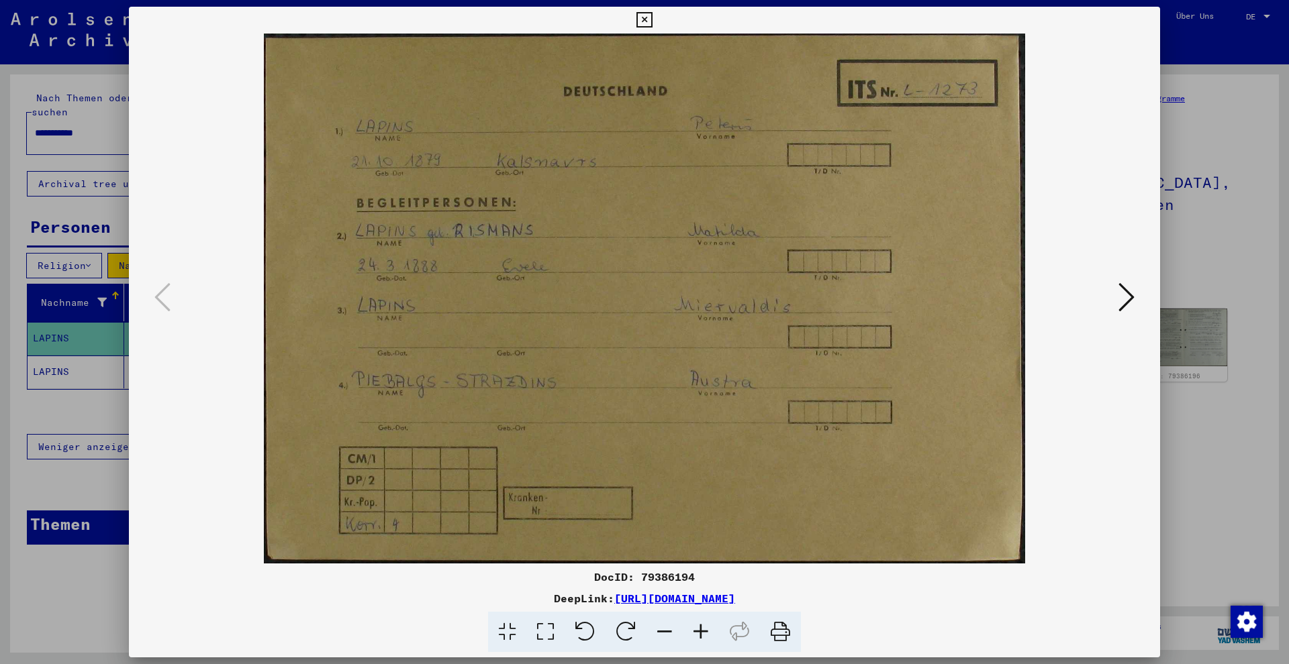
click at [1132, 299] on icon at bounding box center [1126, 297] width 16 height 32
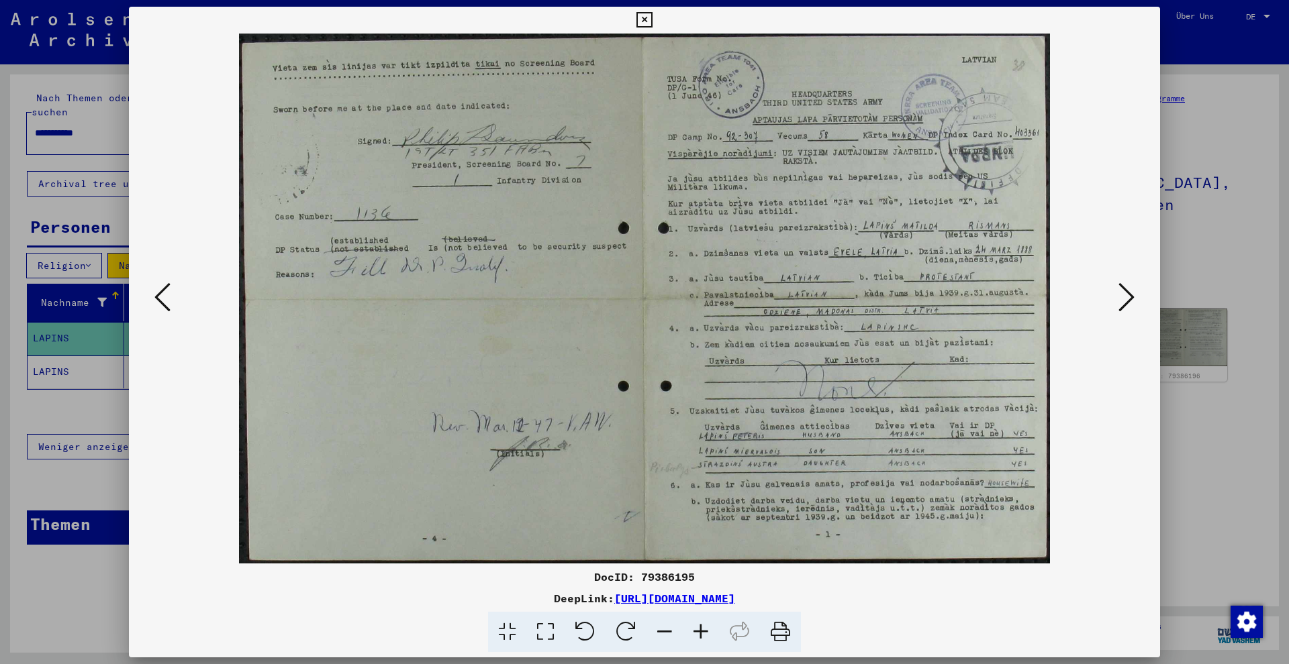
click at [1132, 299] on icon at bounding box center [1126, 297] width 16 height 32
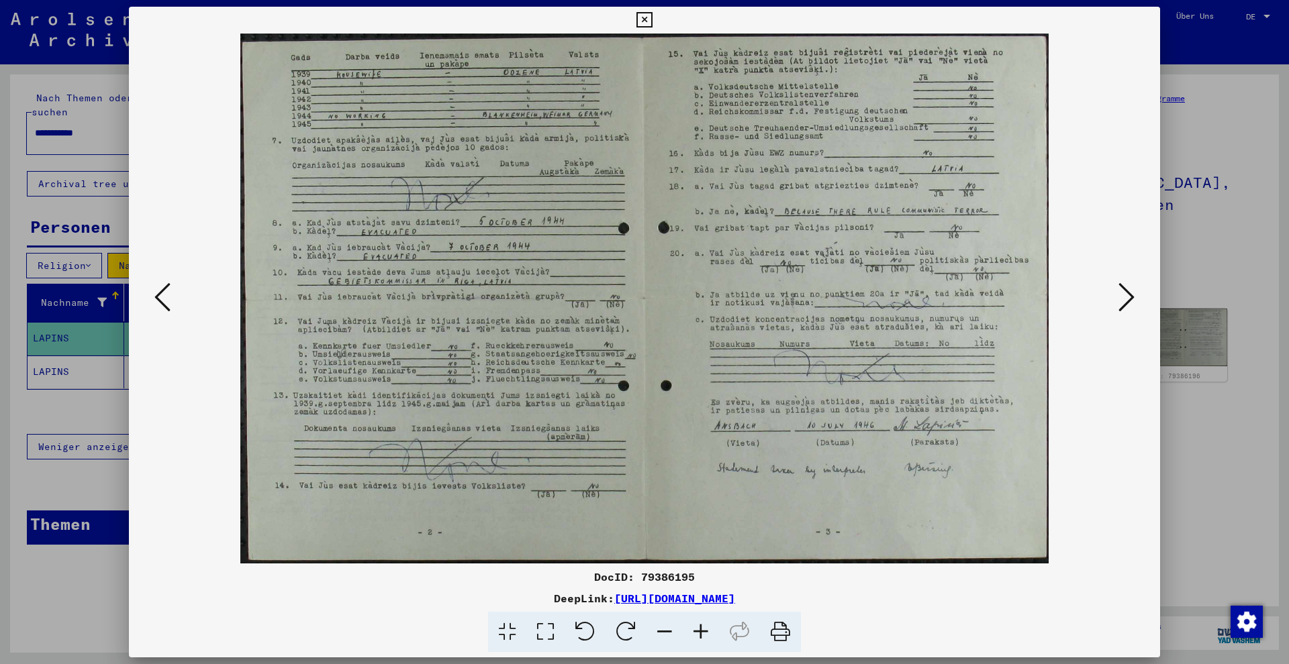
click at [1132, 299] on icon at bounding box center [1126, 297] width 16 height 32
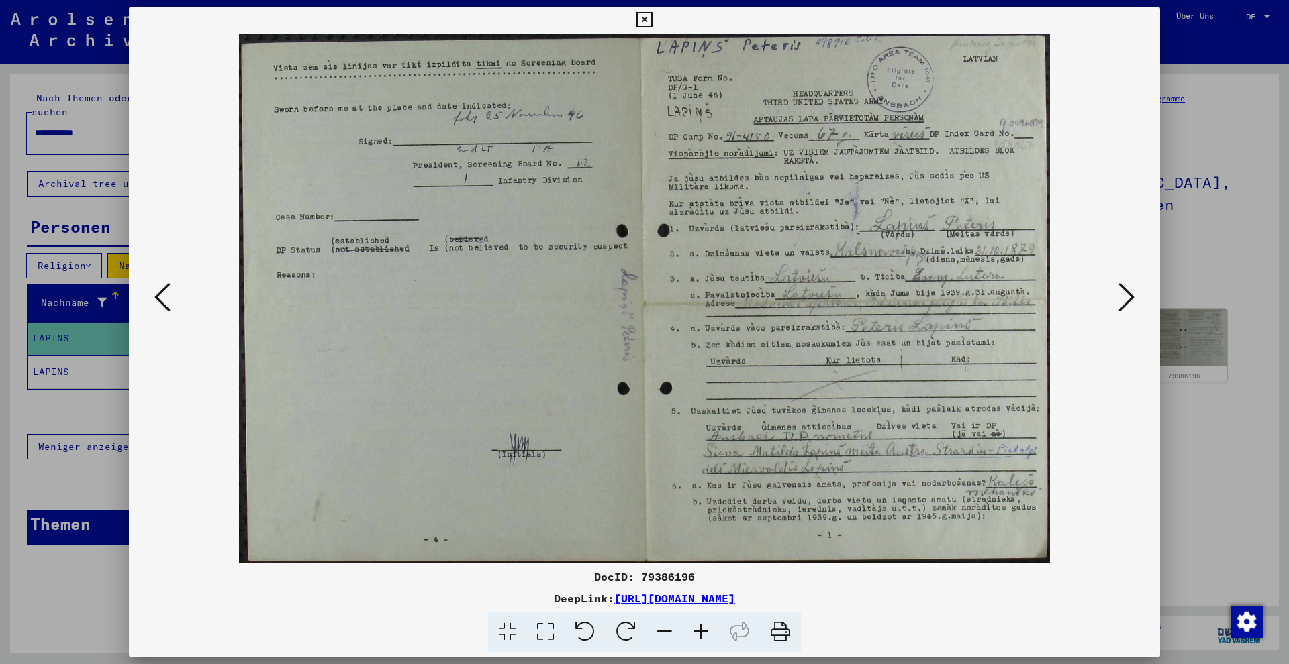
click at [1132, 299] on icon at bounding box center [1126, 297] width 16 height 32
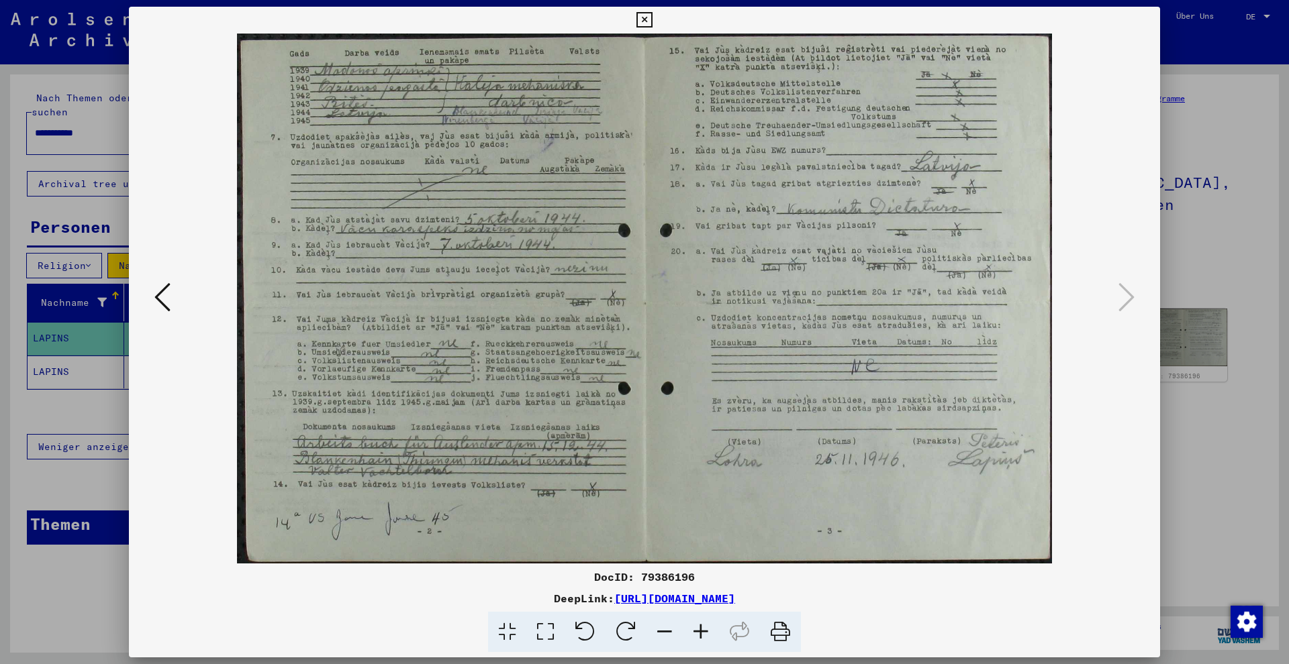
click at [79, 226] on div at bounding box center [644, 332] width 1289 height 664
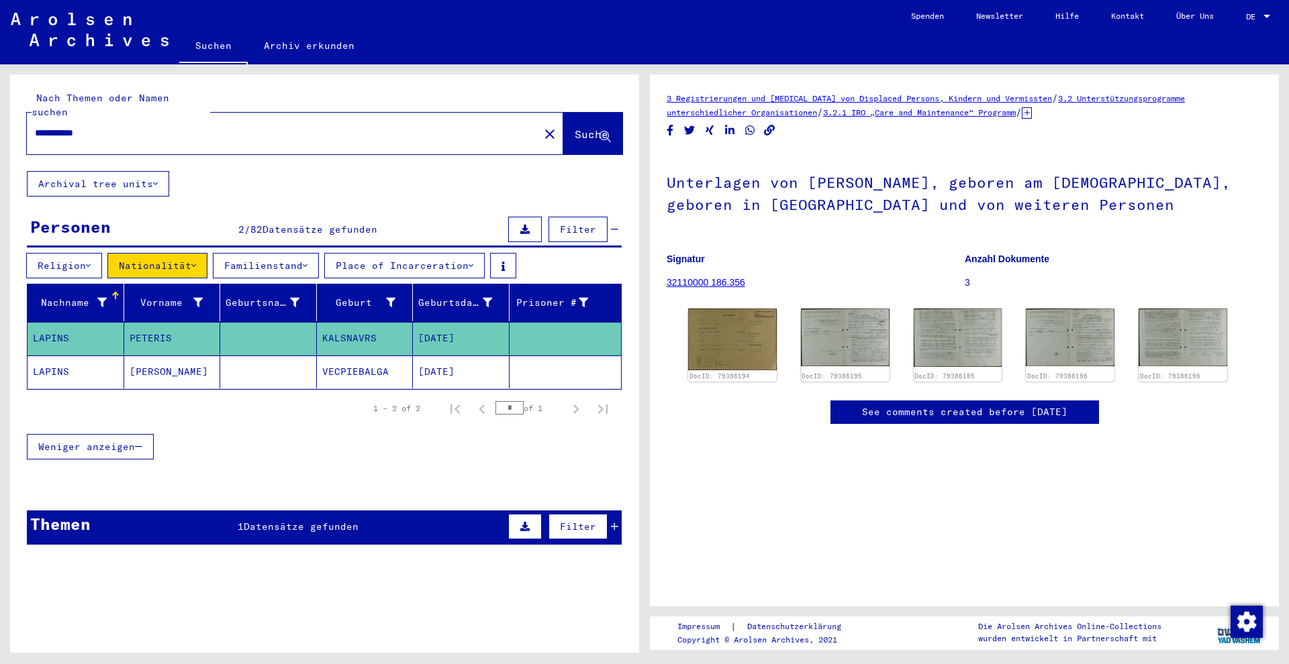
drag, startPoint x: 120, startPoint y: 115, endPoint x: 54, endPoint y: 118, distance: 66.5
click at [54, 126] on input "**********" at bounding box center [283, 133] width 496 height 14
drag, startPoint x: 54, startPoint y: 118, endPoint x: 30, endPoint y: 119, distance: 23.5
click at [30, 119] on div "**********" at bounding box center [279, 133] width 504 height 30
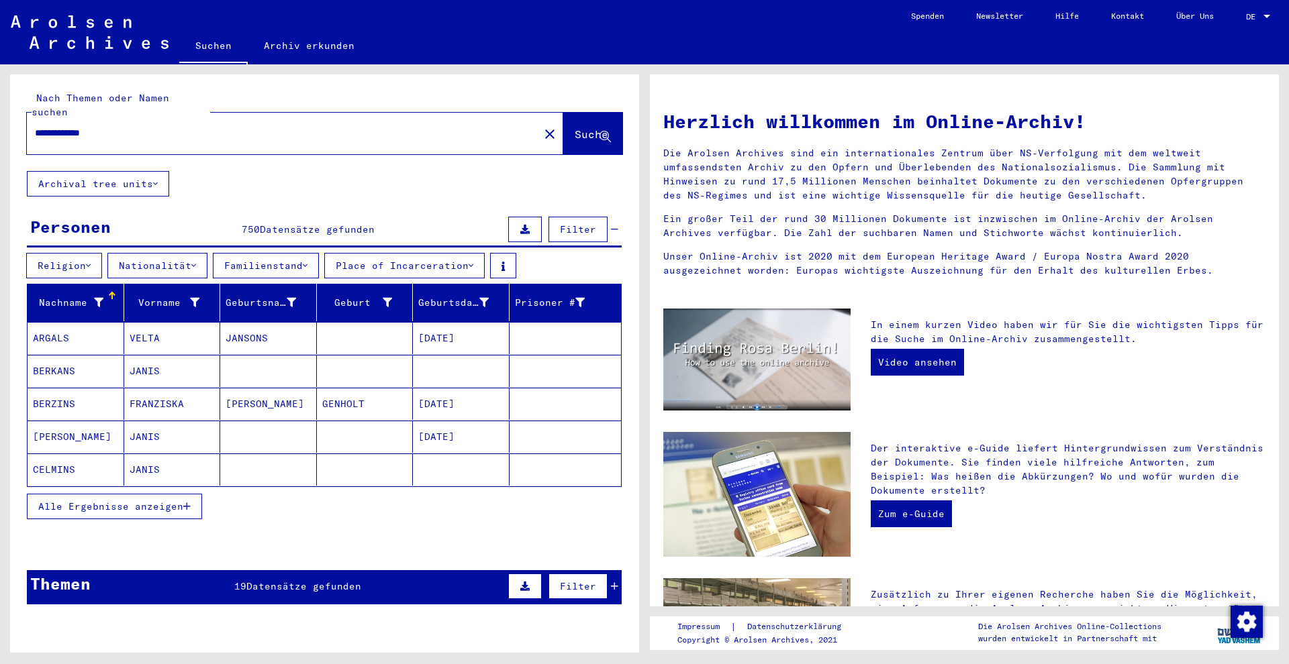
click at [136, 501] on span "Alle Ergebnisse anzeigen" at bounding box center [110, 507] width 145 height 12
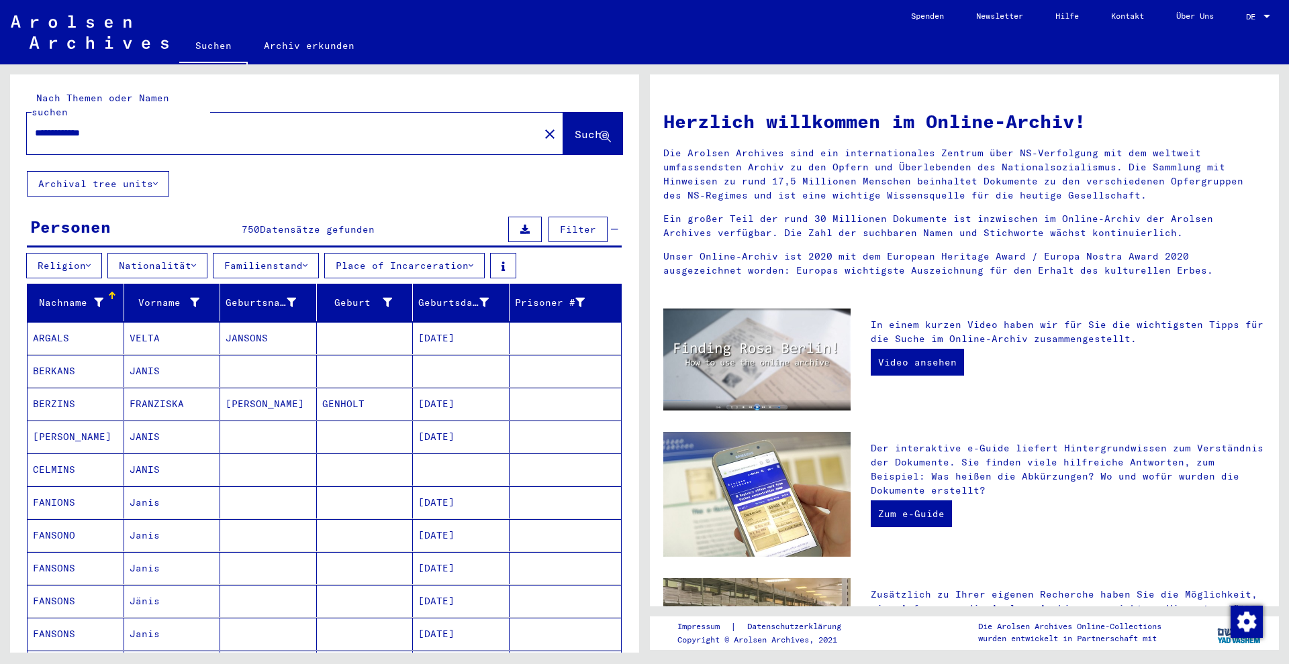
drag, startPoint x: 133, startPoint y: 123, endPoint x: 0, endPoint y: 119, distance: 132.9
click at [0, 119] on div "**********" at bounding box center [322, 358] width 644 height 589
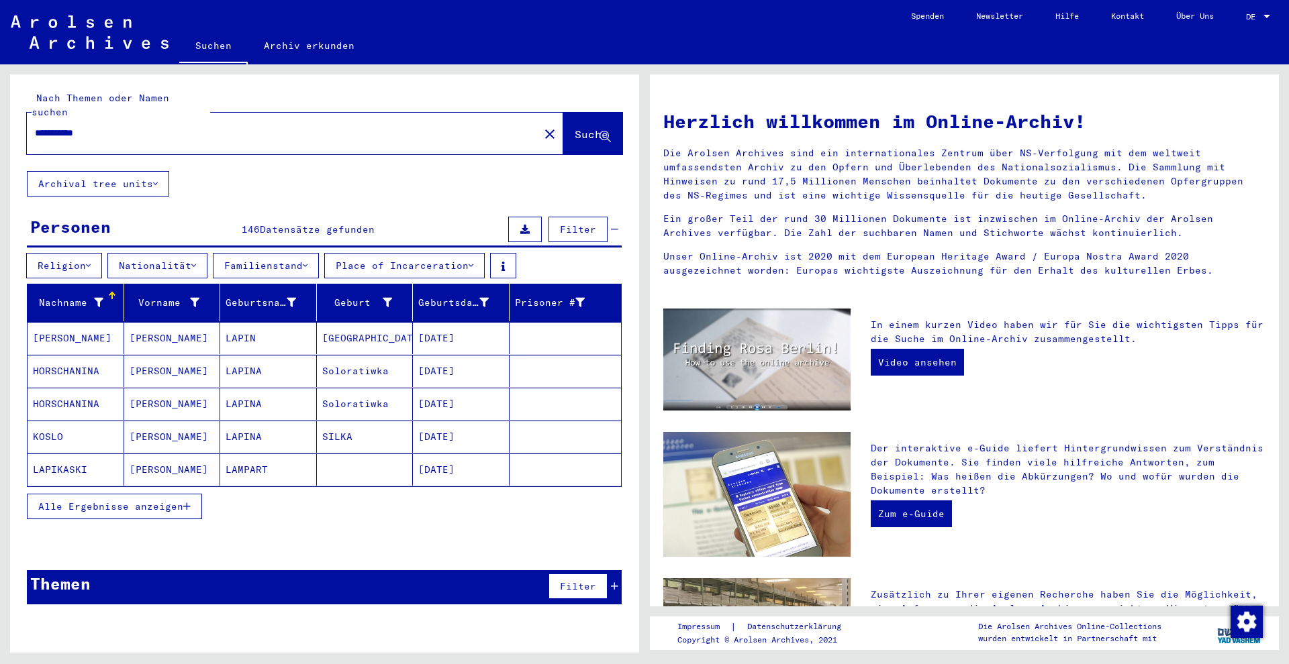
click at [162, 253] on button "Nationalität" at bounding box center [157, 266] width 100 height 26
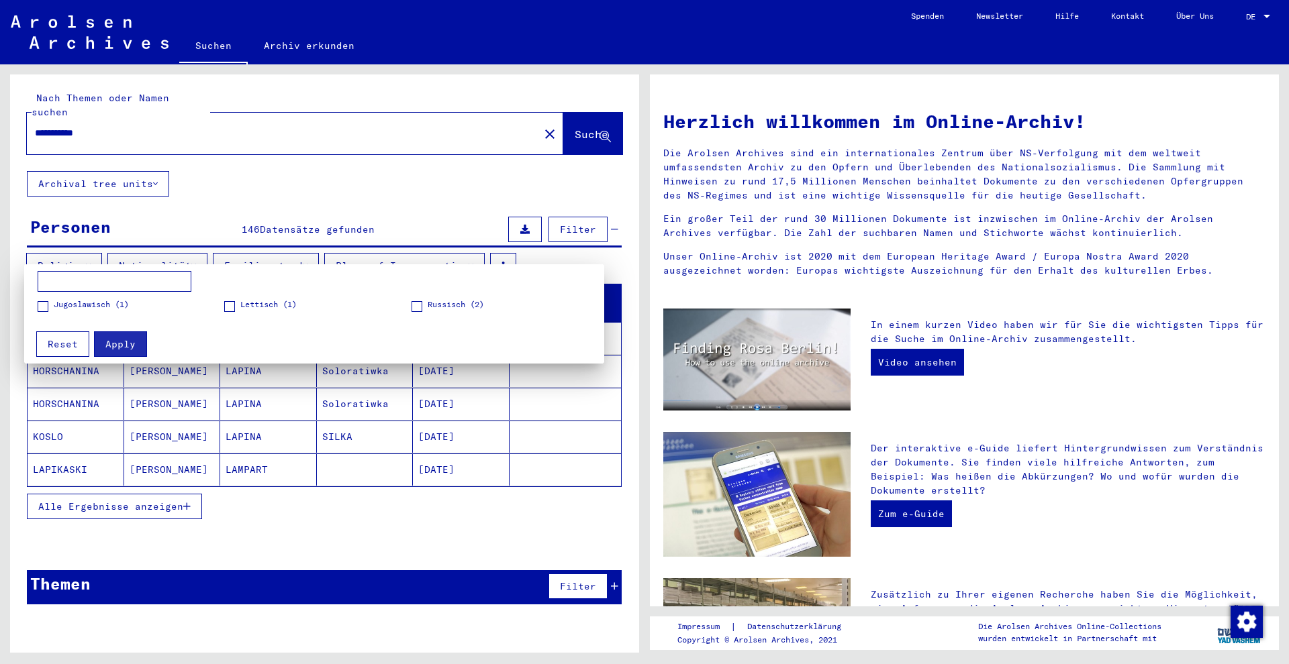
click at [257, 306] on span "Lettisch (1)" at bounding box center [268, 305] width 56 height 12
click at [98, 339] on button "Apply" at bounding box center [120, 345] width 53 height 26
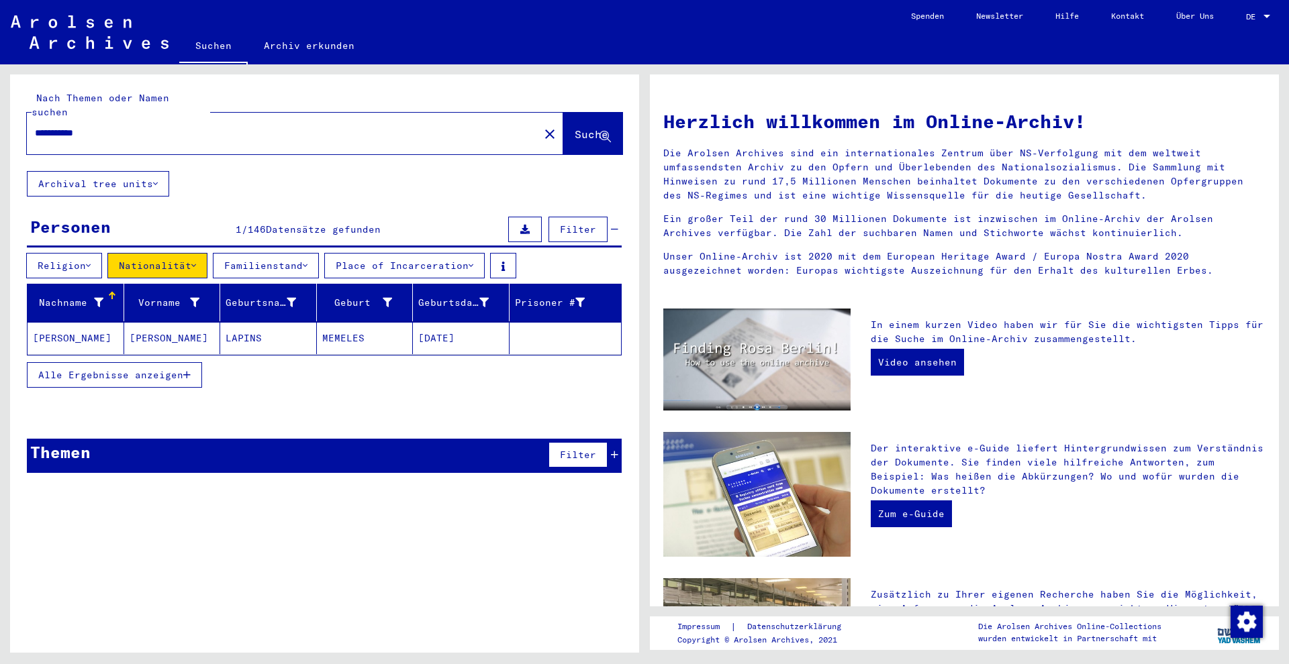
click at [127, 369] on span "Alle Ergebnisse anzeigen" at bounding box center [110, 375] width 145 height 12
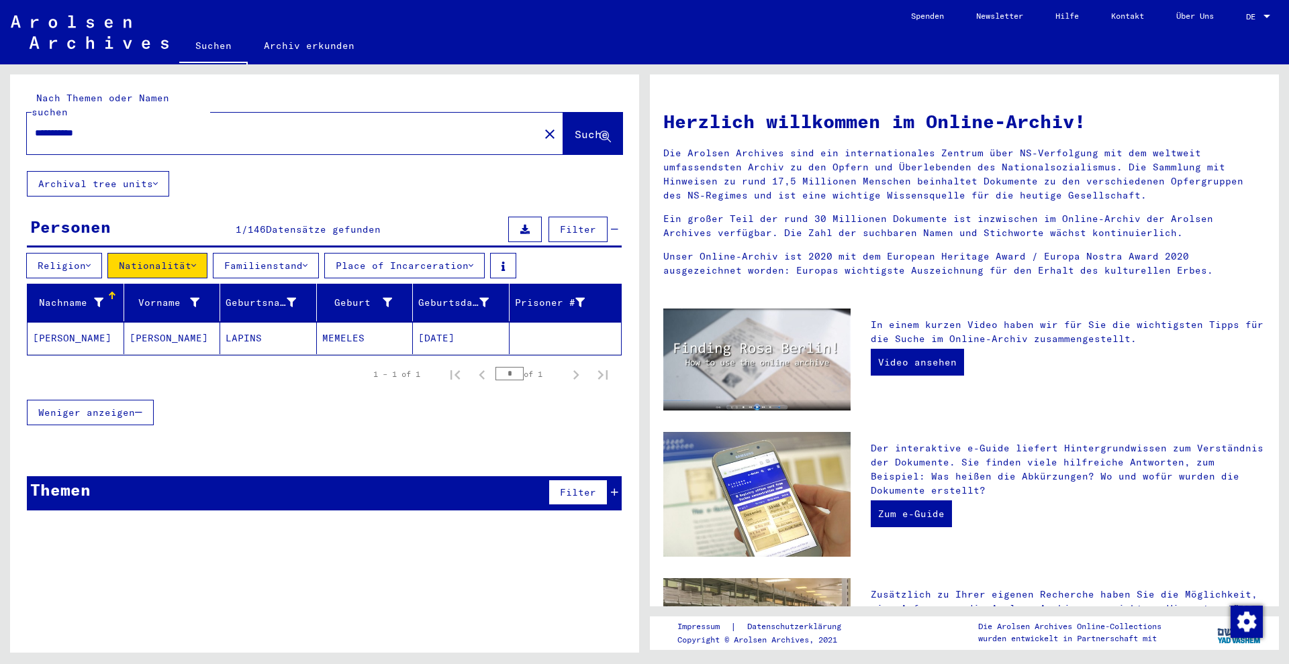
click at [165, 325] on mat-cell "[PERSON_NAME]" at bounding box center [172, 338] width 97 height 32
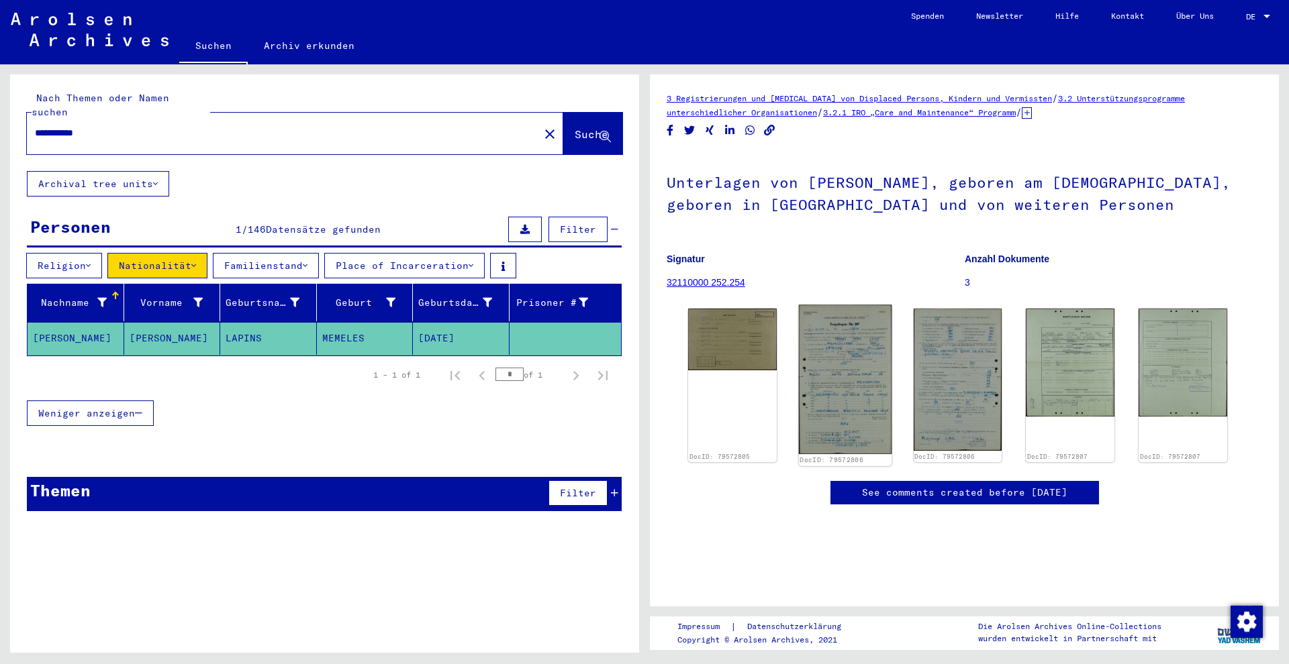
click at [843, 359] on img at bounding box center [845, 380] width 93 height 150
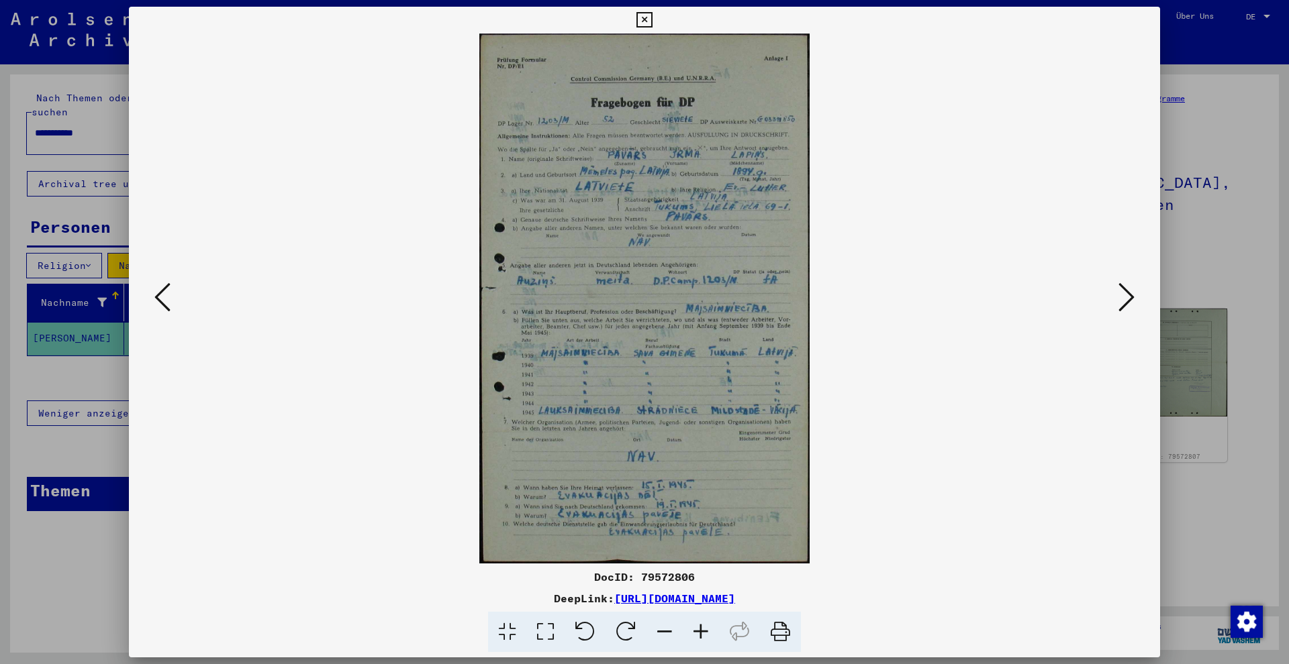
click at [163, 301] on icon at bounding box center [162, 297] width 16 height 32
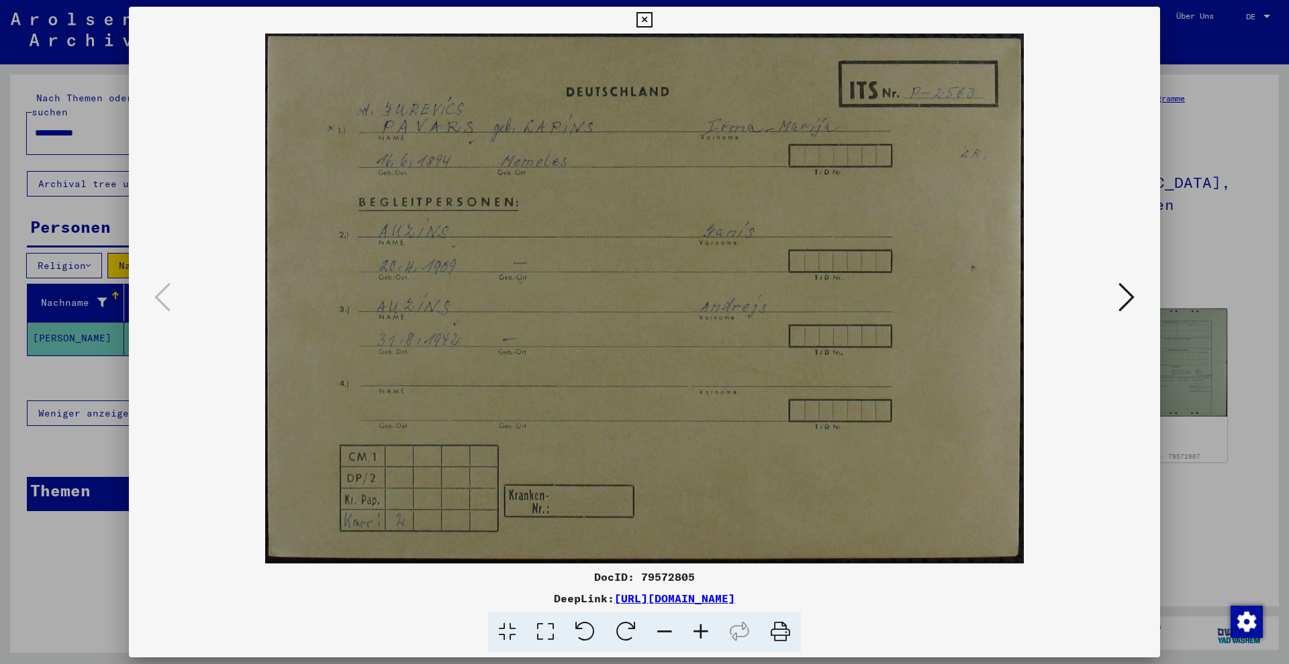
click at [62, 251] on div at bounding box center [644, 332] width 1289 height 664
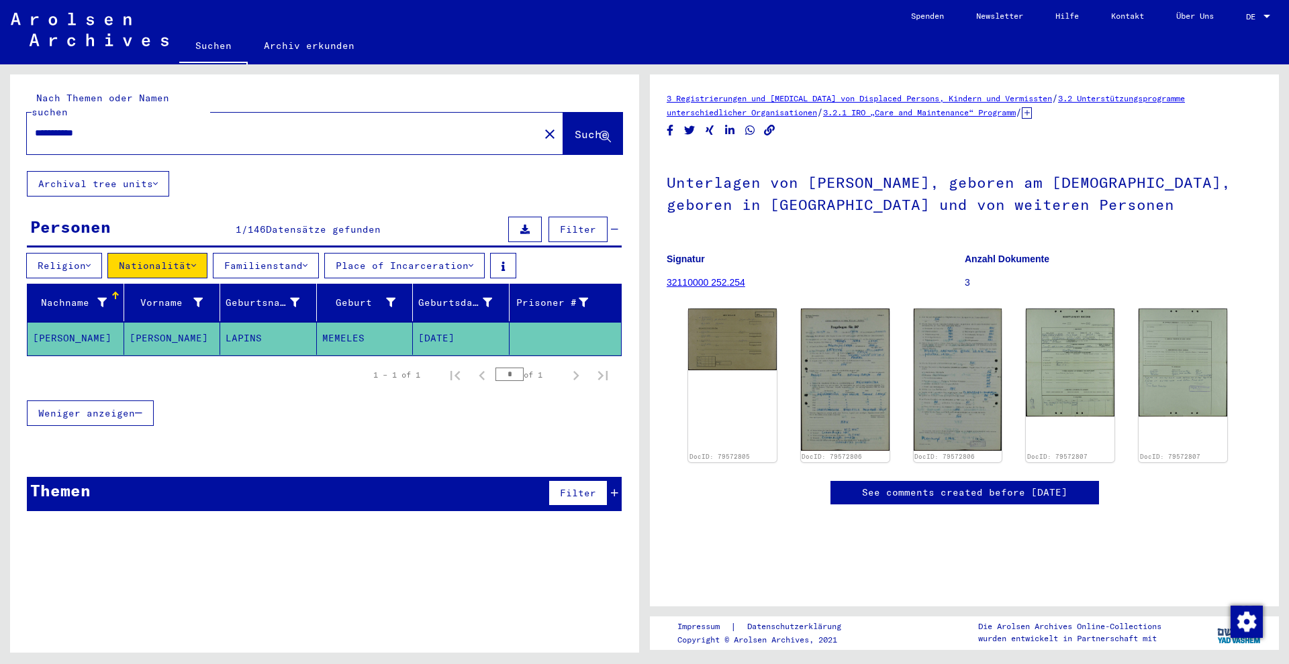
click at [57, 126] on input "**********" at bounding box center [283, 133] width 496 height 14
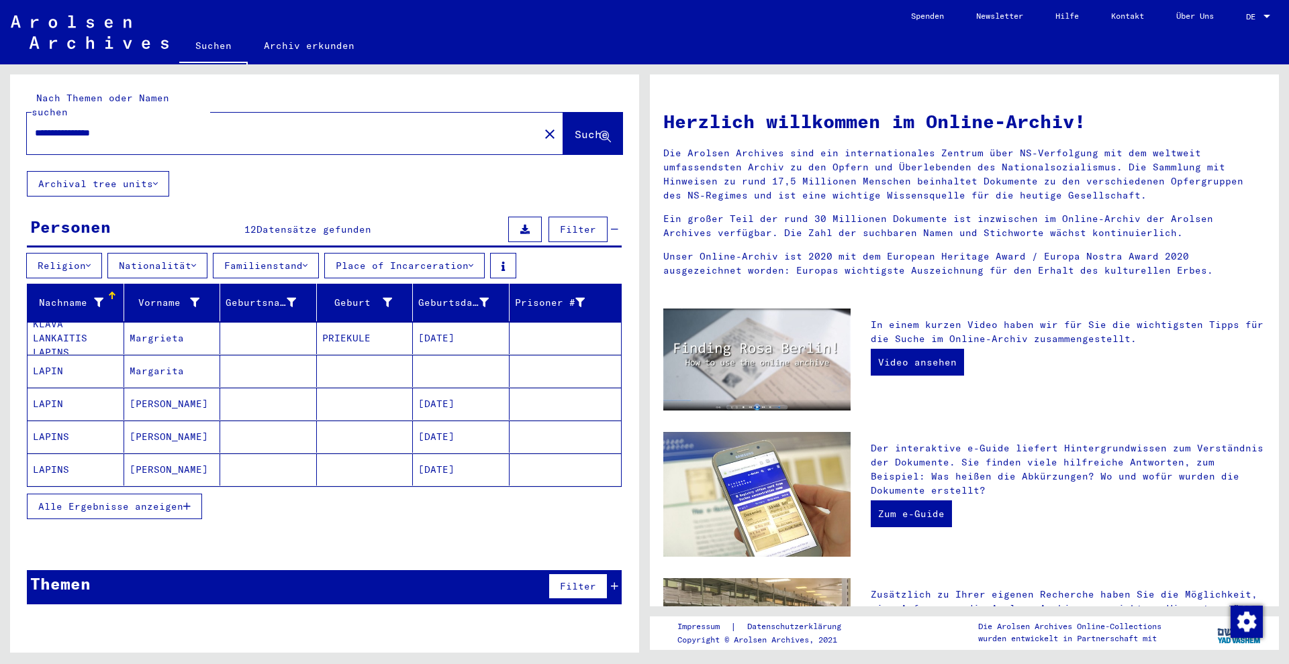
click at [181, 398] on mat-cell "[PERSON_NAME]" at bounding box center [172, 404] width 97 height 32
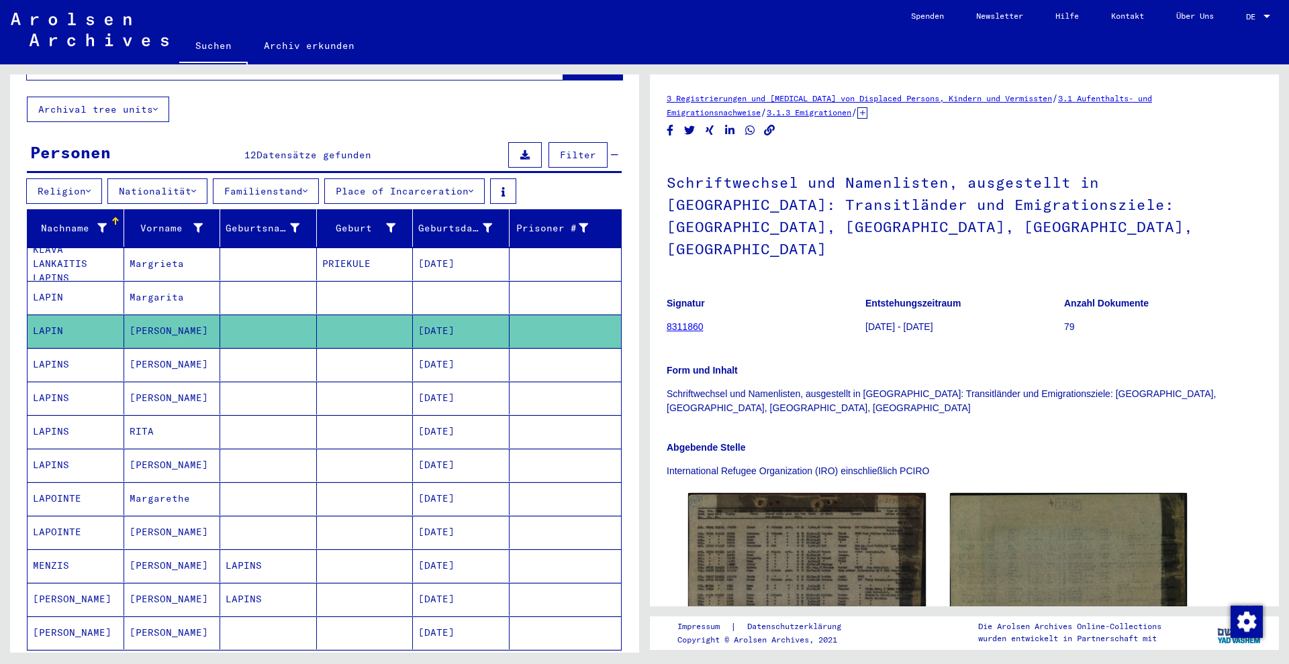
scroll to position [158, 0]
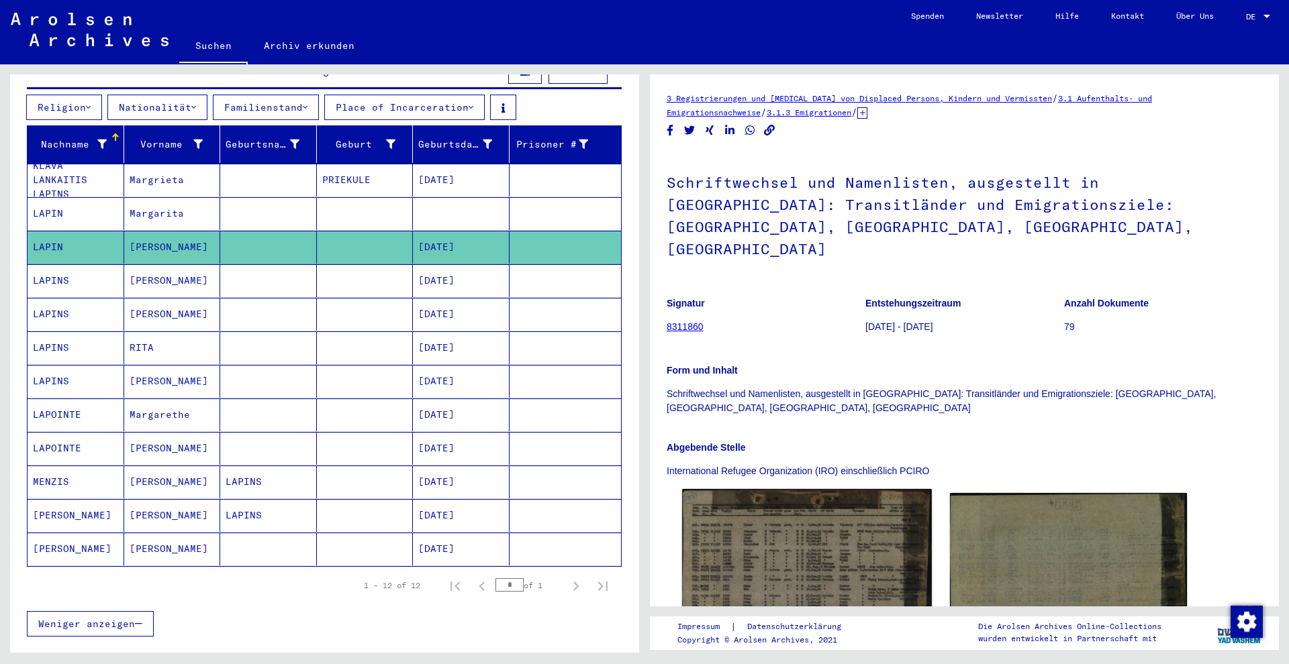
click at [760, 524] on img at bounding box center [806, 566] width 249 height 155
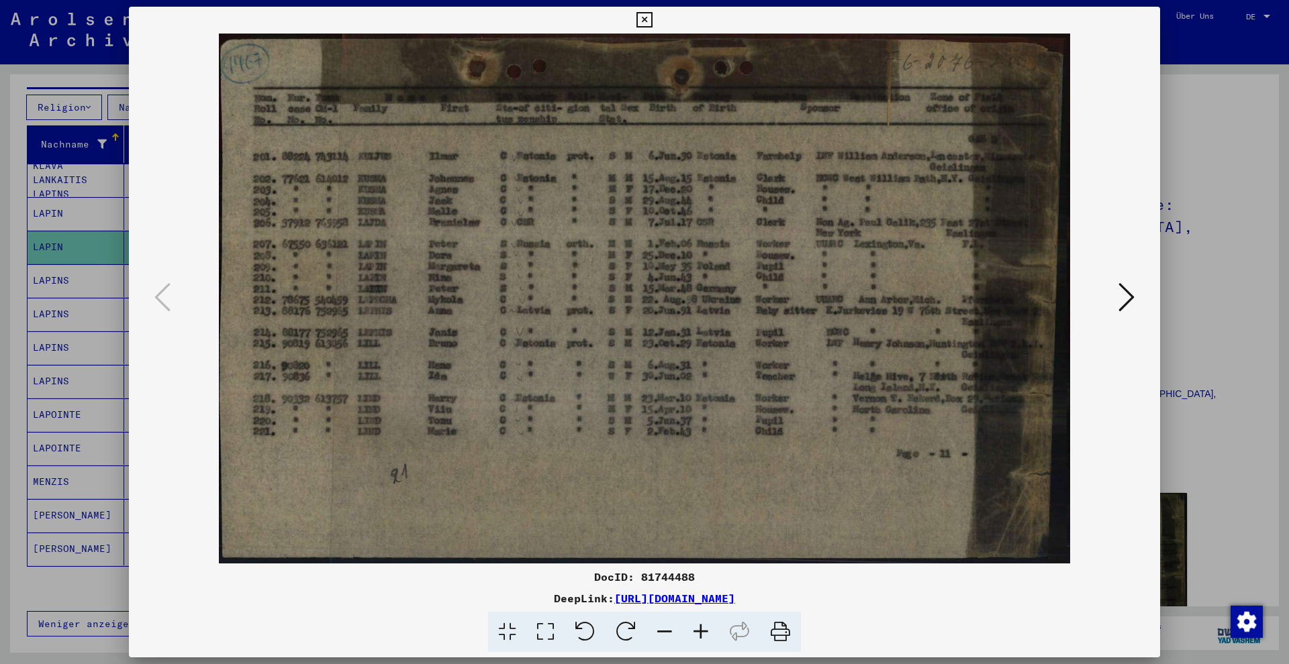
click at [99, 297] on div at bounding box center [644, 332] width 1289 height 664
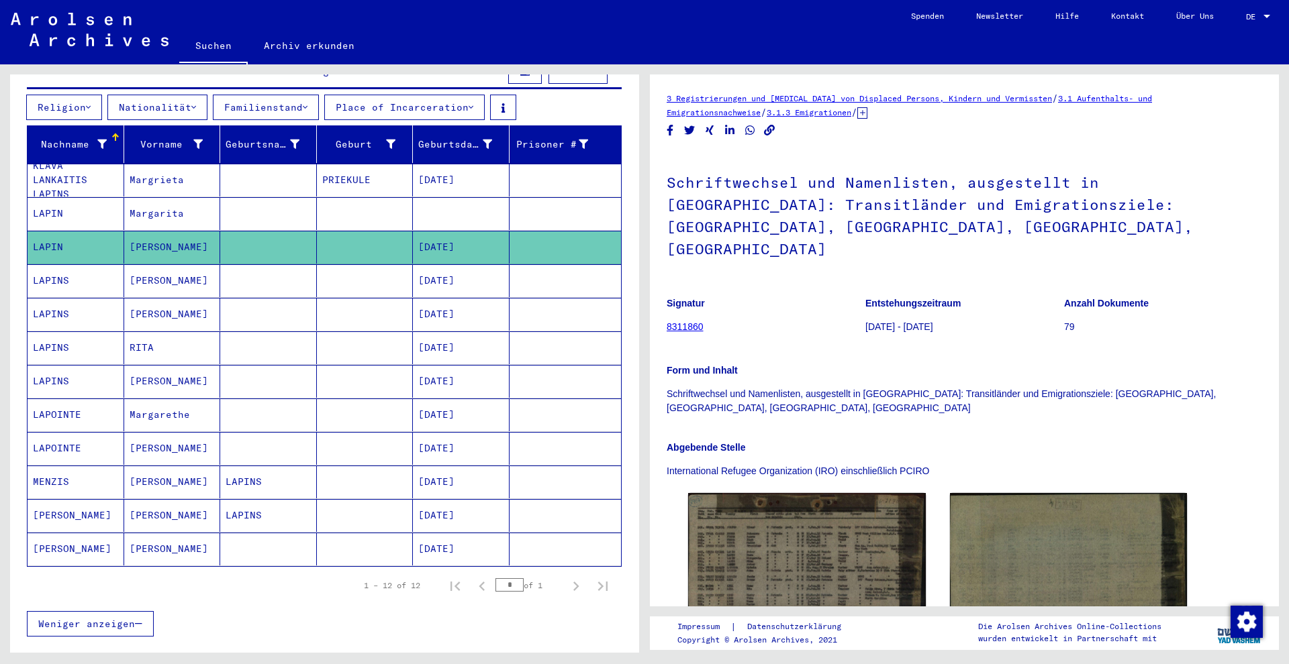
scroll to position [0, 0]
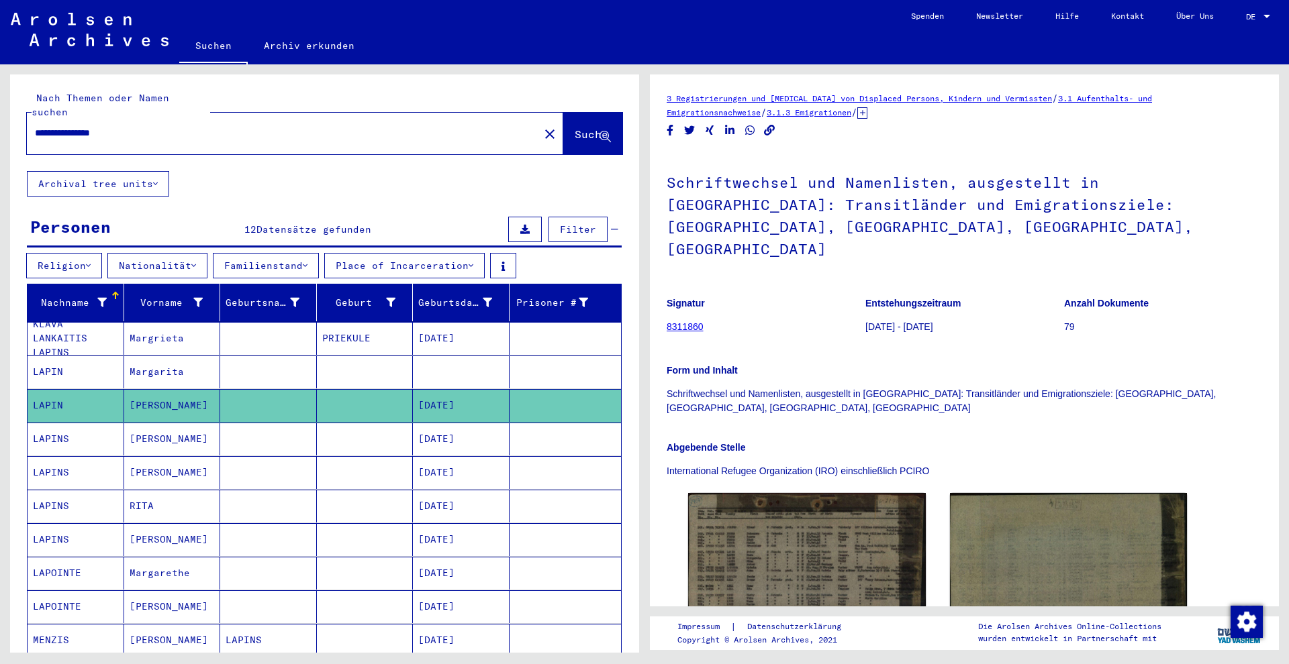
click at [77, 126] on input "**********" at bounding box center [283, 133] width 496 height 14
type input "**********"
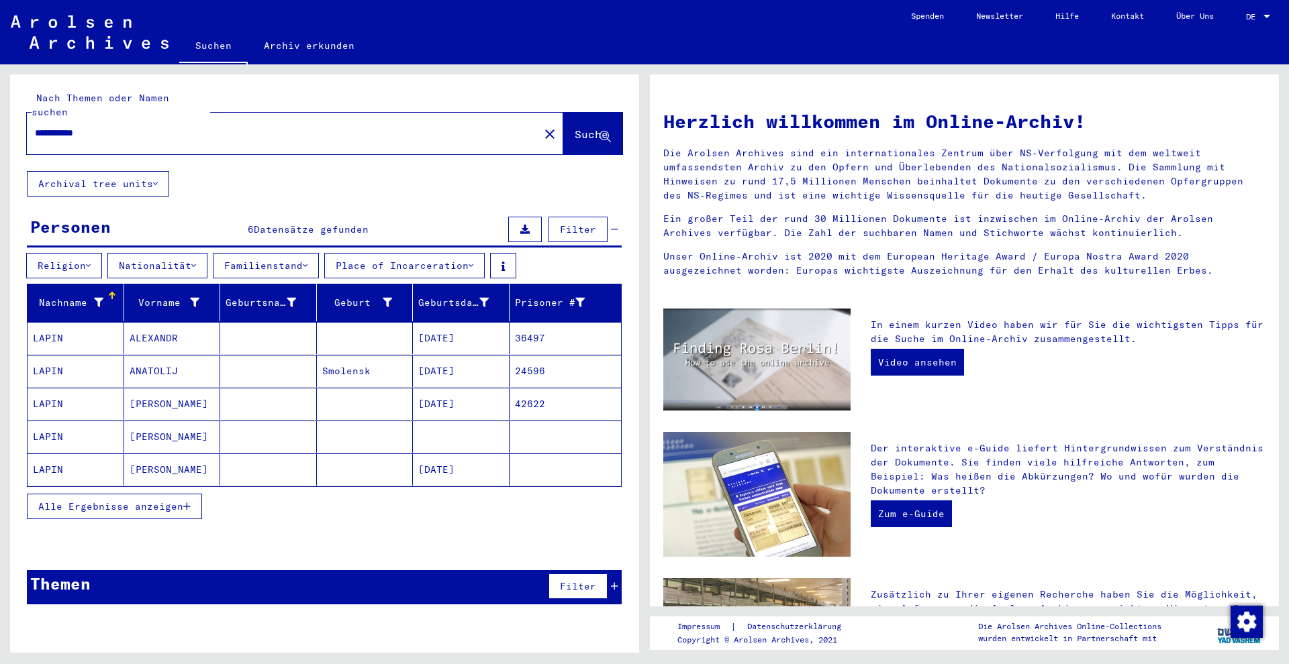
click at [181, 421] on mat-cell "[PERSON_NAME]" at bounding box center [172, 437] width 97 height 32
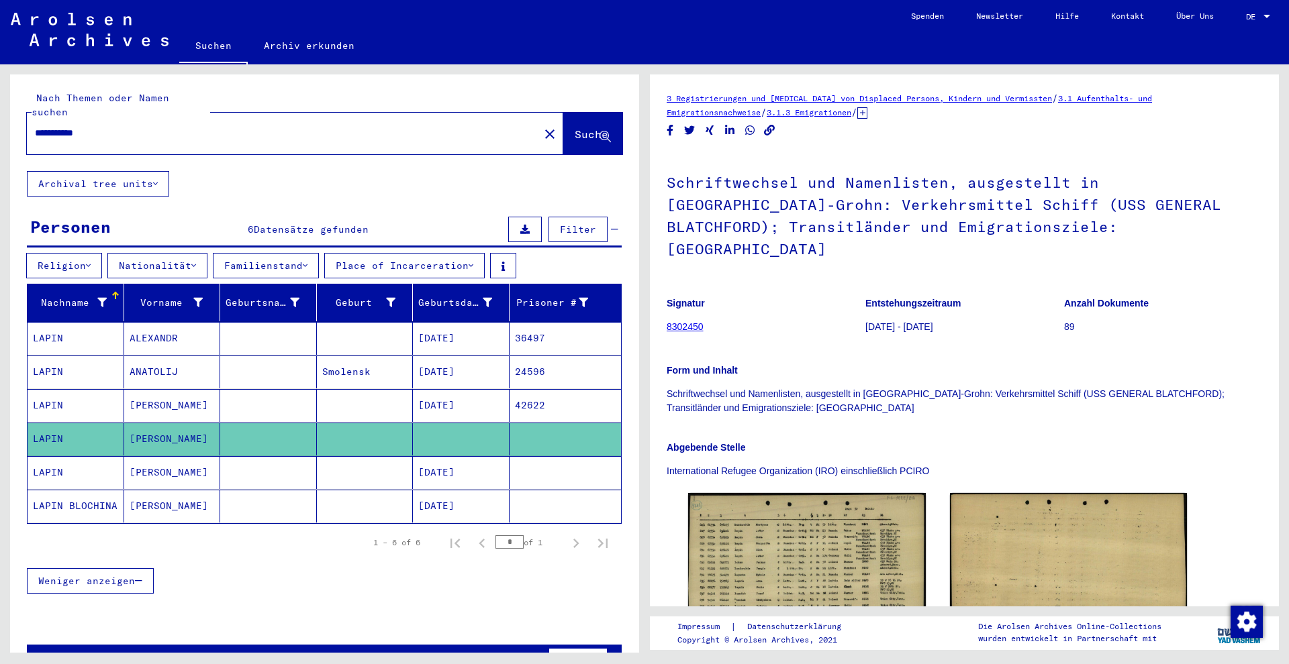
click at [148, 458] on mat-cell "[PERSON_NAME]" at bounding box center [172, 472] width 97 height 33
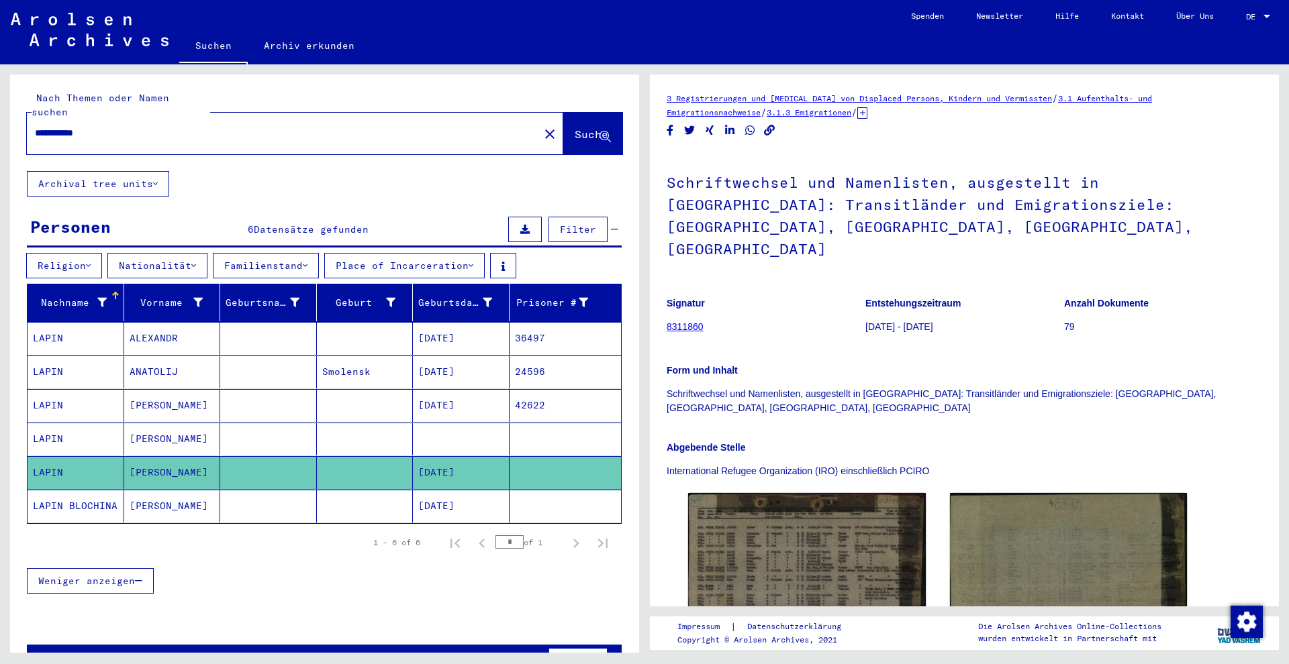
click at [144, 490] on mat-cell "[PERSON_NAME]" at bounding box center [172, 506] width 97 height 33
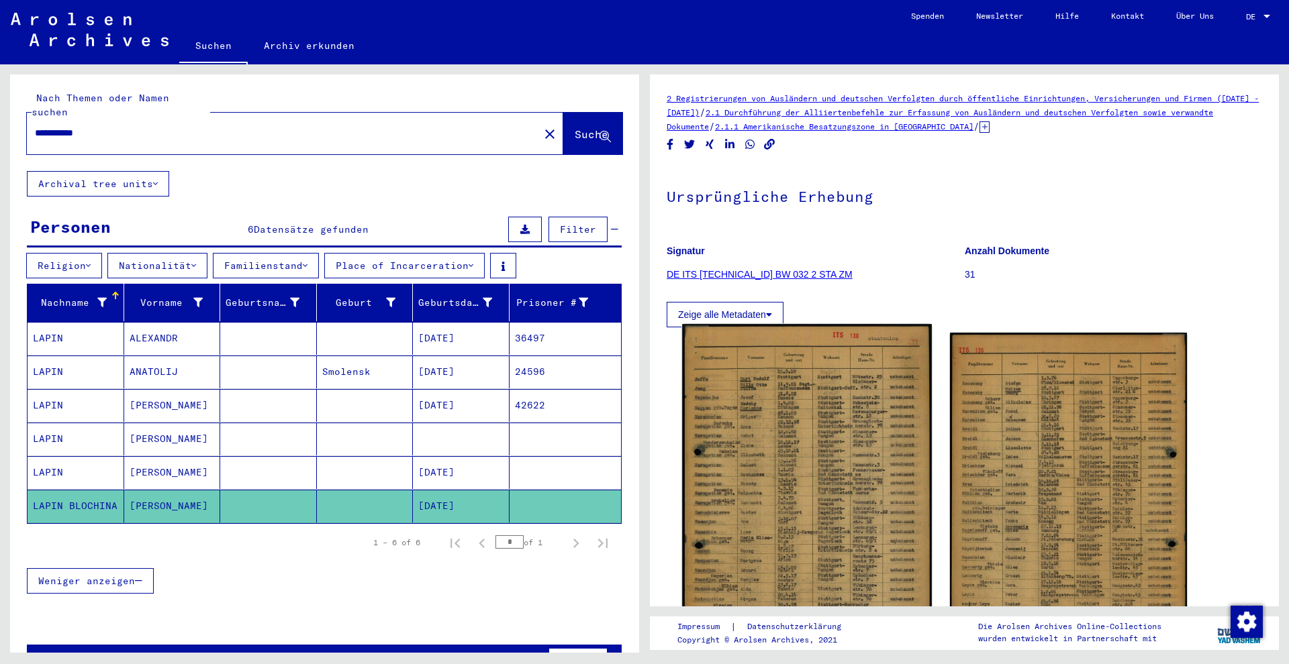
click at [835, 463] on img at bounding box center [806, 500] width 249 height 353
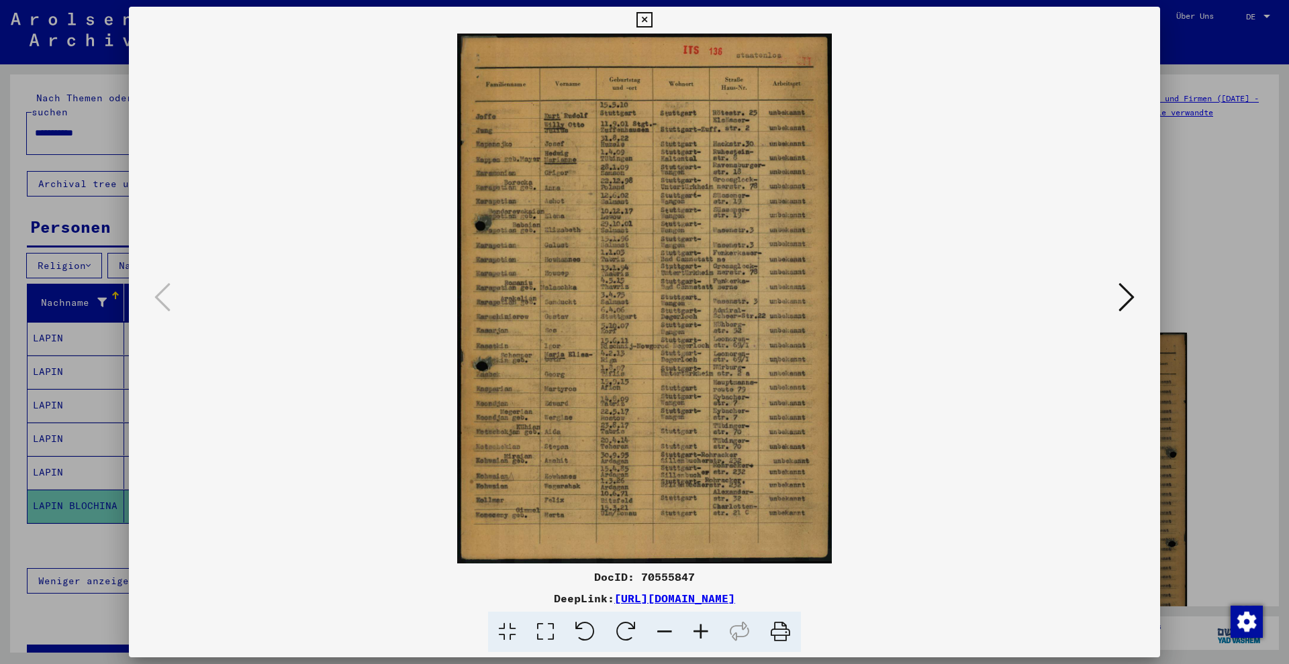
click at [103, 284] on div at bounding box center [644, 332] width 1289 height 664
